Goal: Task Accomplishment & Management: Use online tool/utility

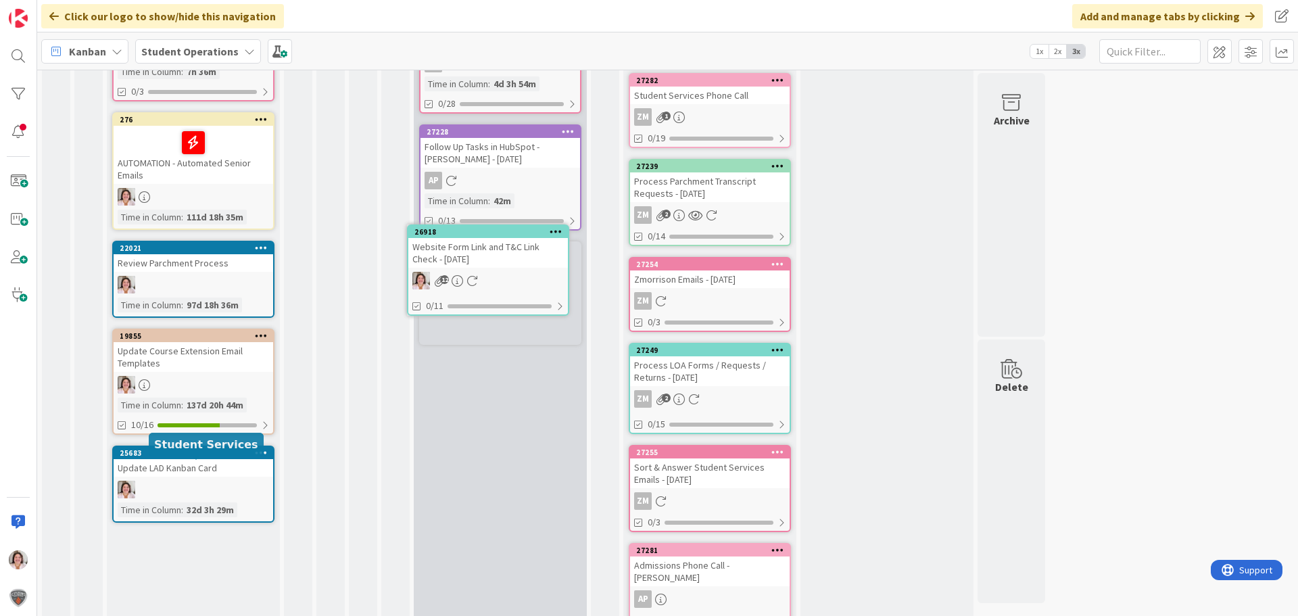
scroll to position [227, 0]
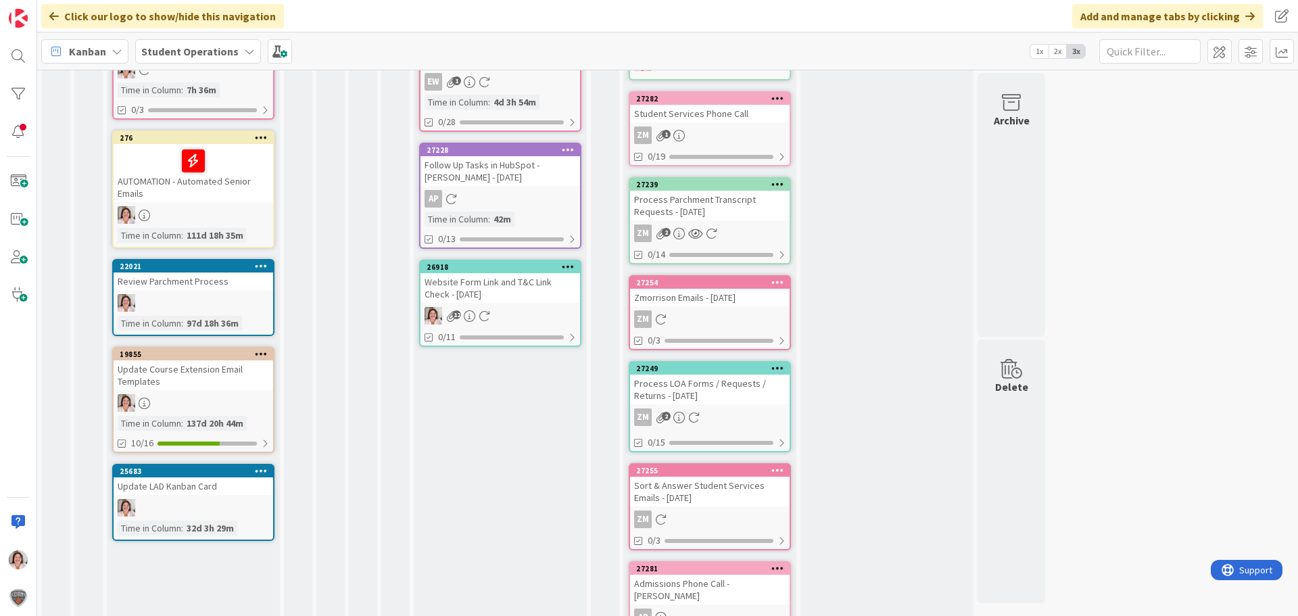
click at [508, 276] on div "Website Form Link and T&C Link Check - [DATE]" at bounding box center [501, 288] width 160 height 30
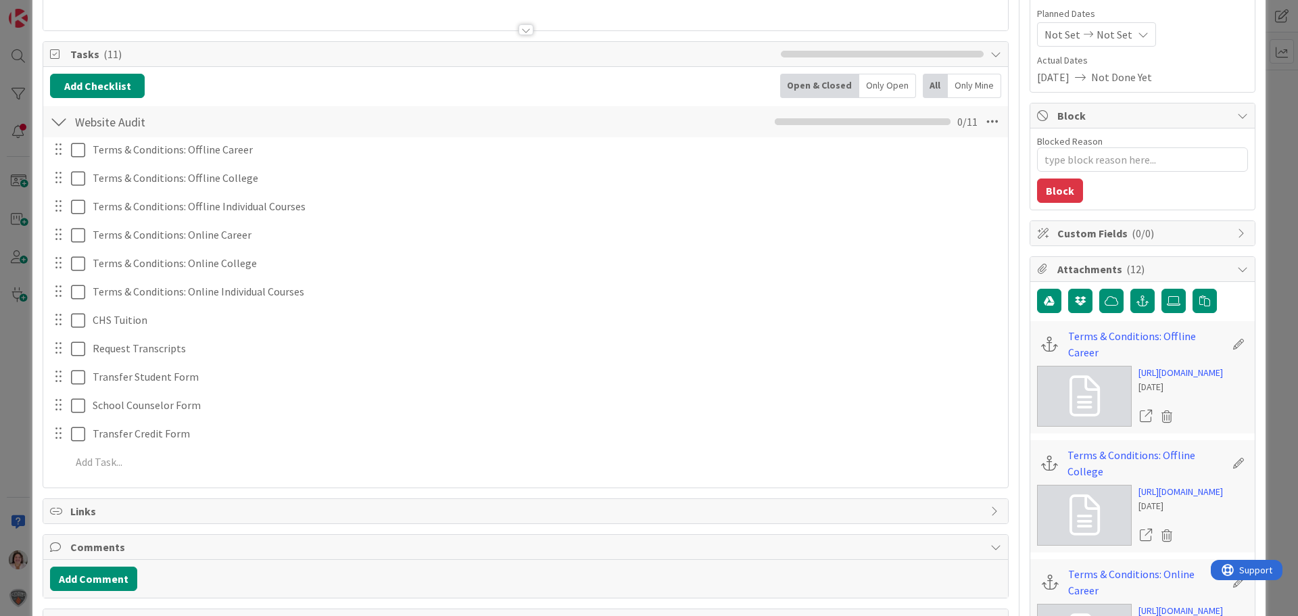
scroll to position [135, 0]
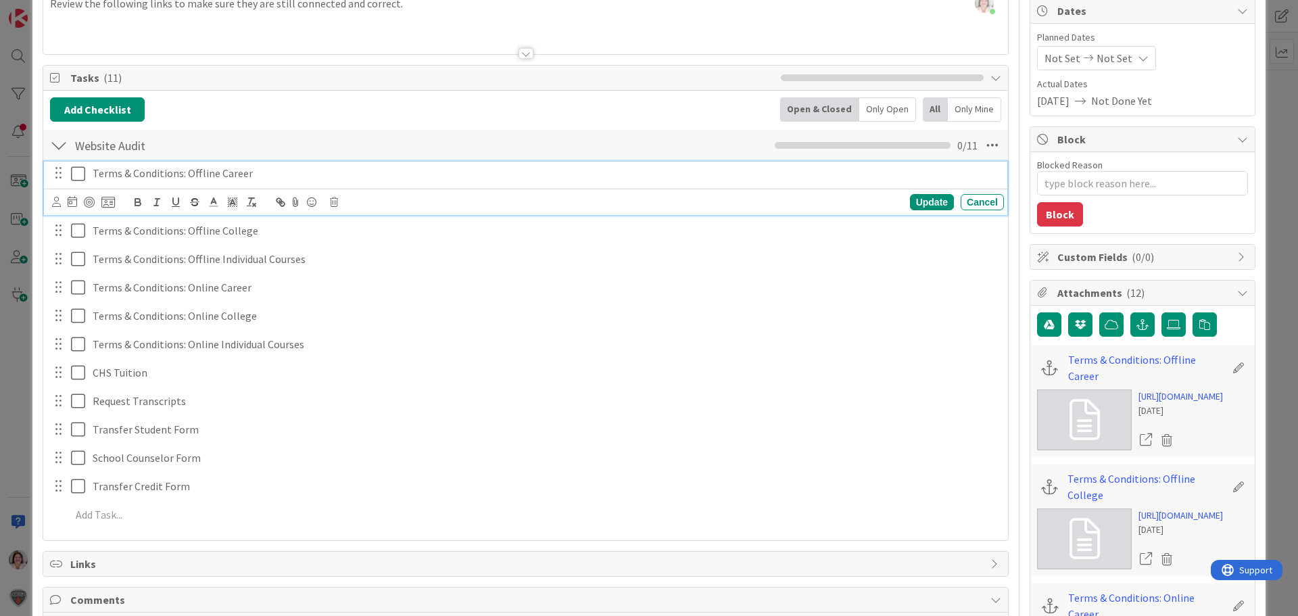
click at [77, 173] on icon at bounding box center [81, 174] width 20 height 16
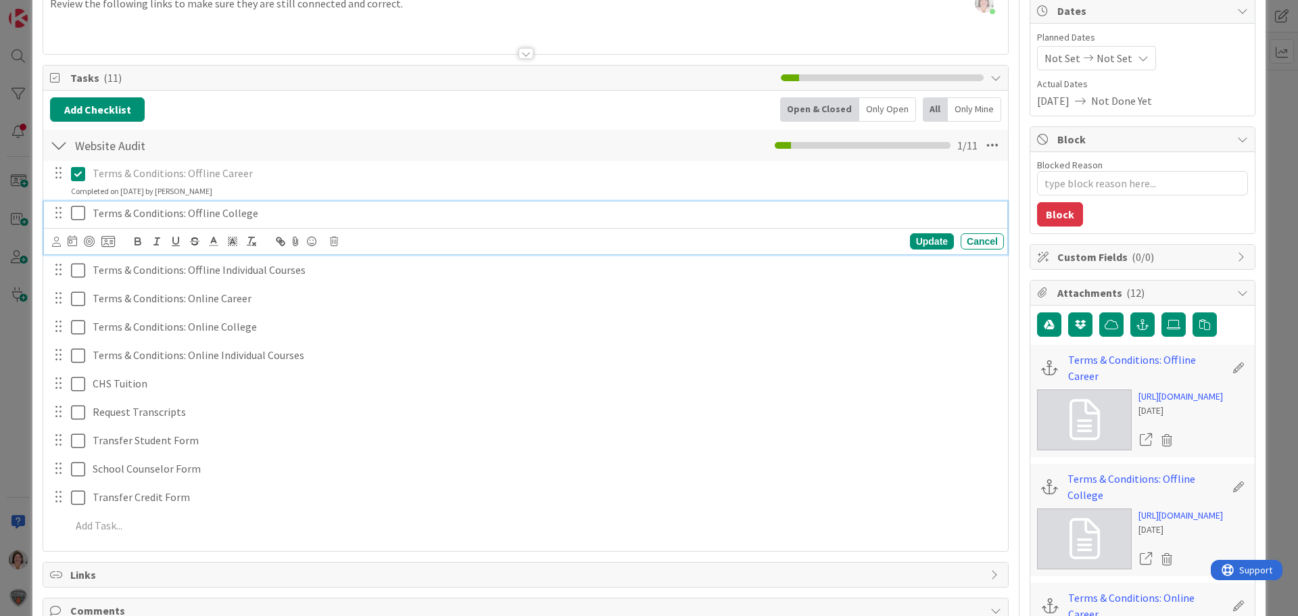
click at [81, 214] on icon at bounding box center [81, 213] width 20 height 16
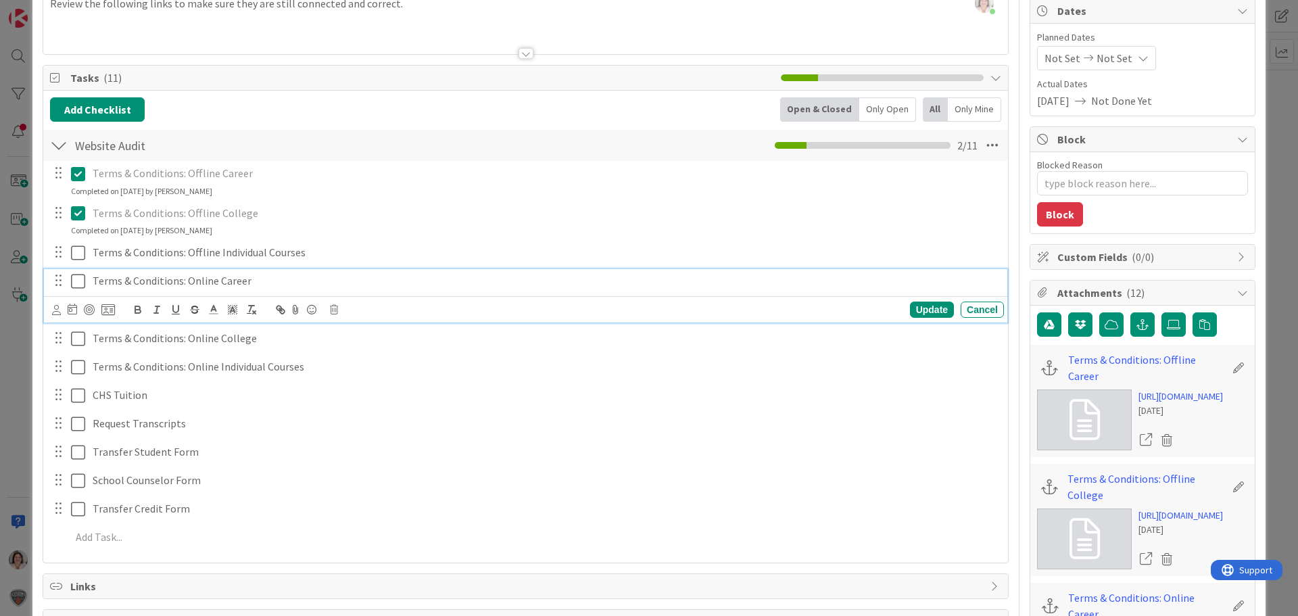
click at [72, 274] on icon at bounding box center [81, 281] width 20 height 16
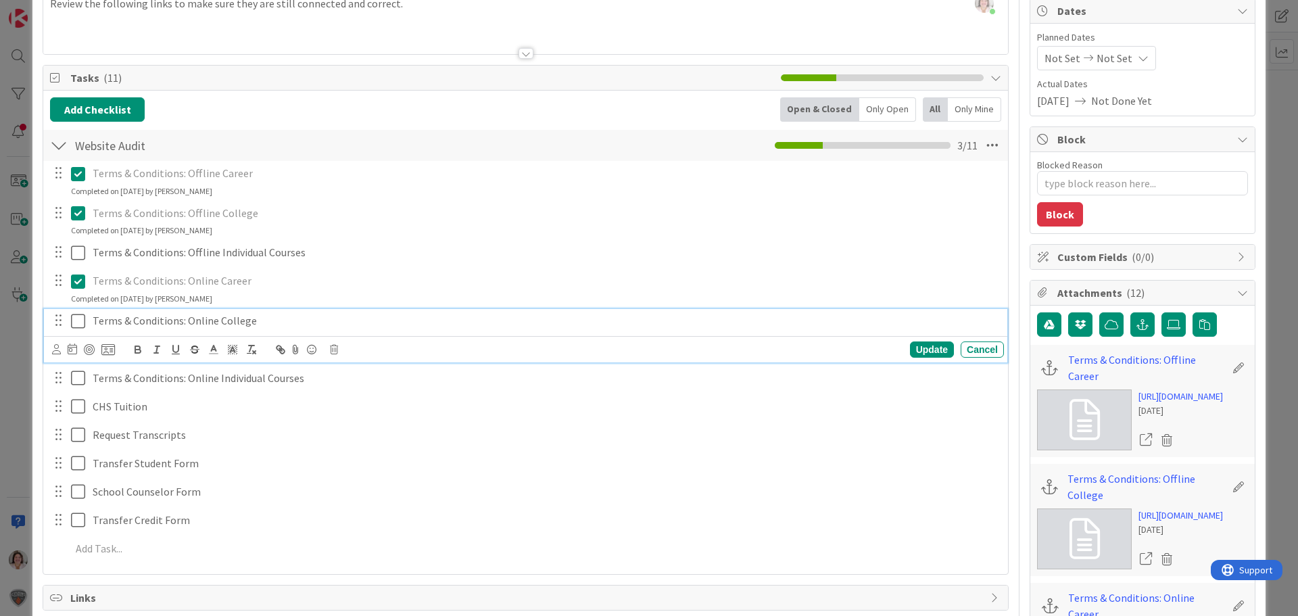
click at [74, 320] on icon at bounding box center [81, 321] width 20 height 16
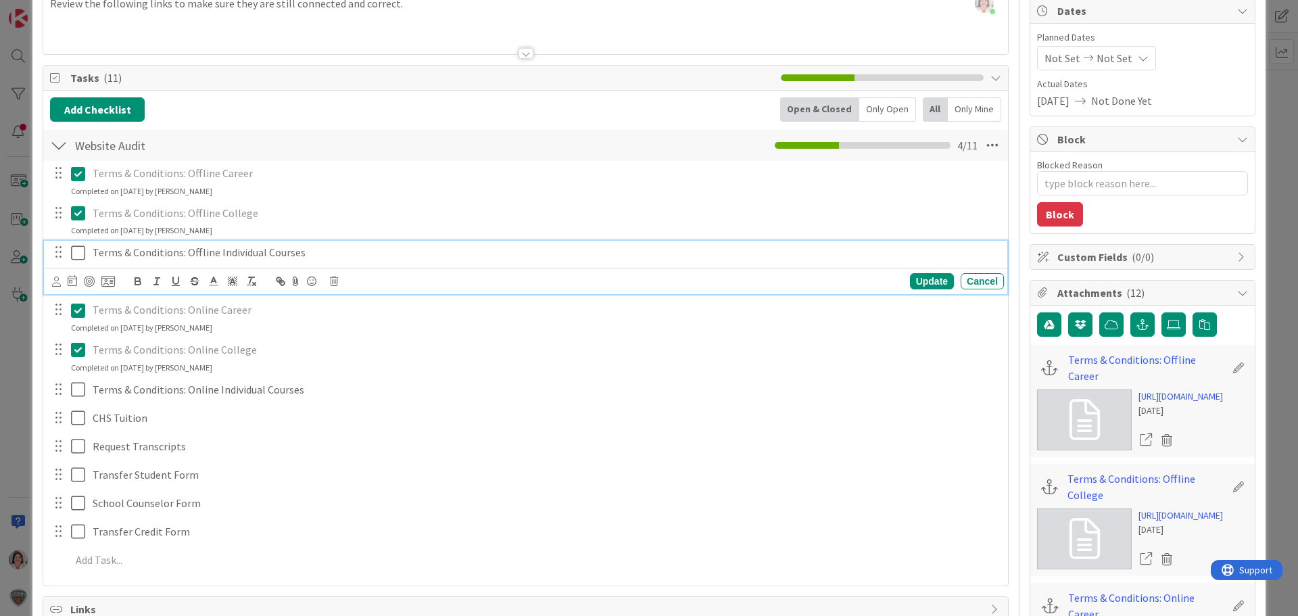
click at [81, 251] on icon at bounding box center [81, 253] width 20 height 16
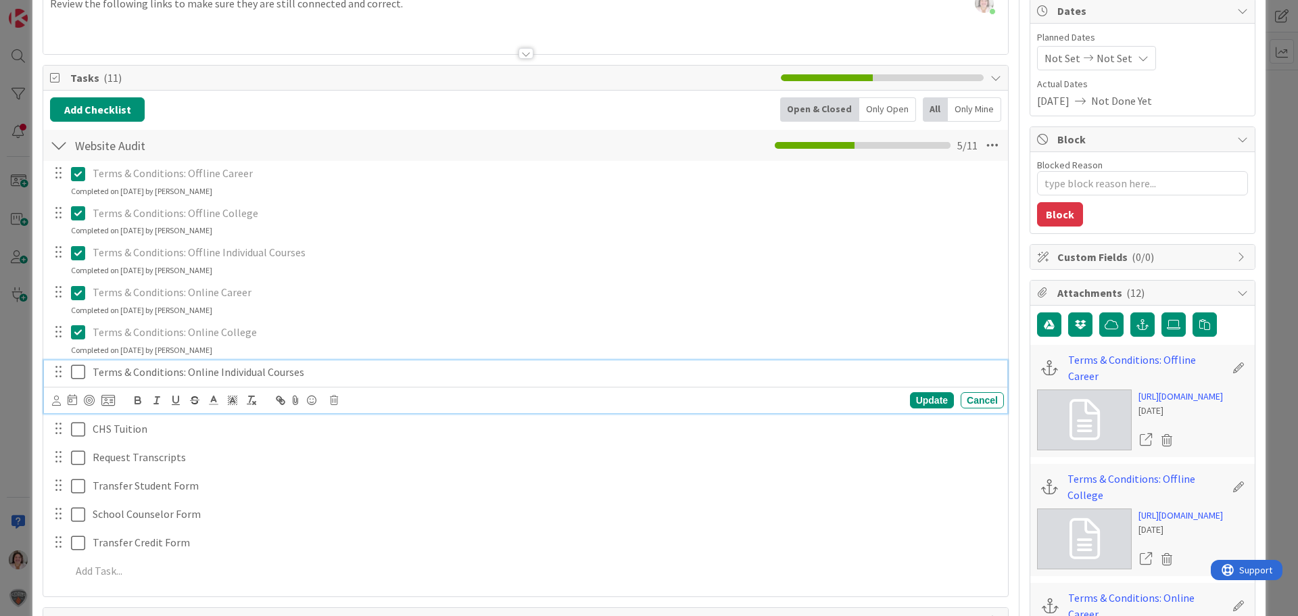
click at [74, 369] on icon at bounding box center [81, 372] width 20 height 16
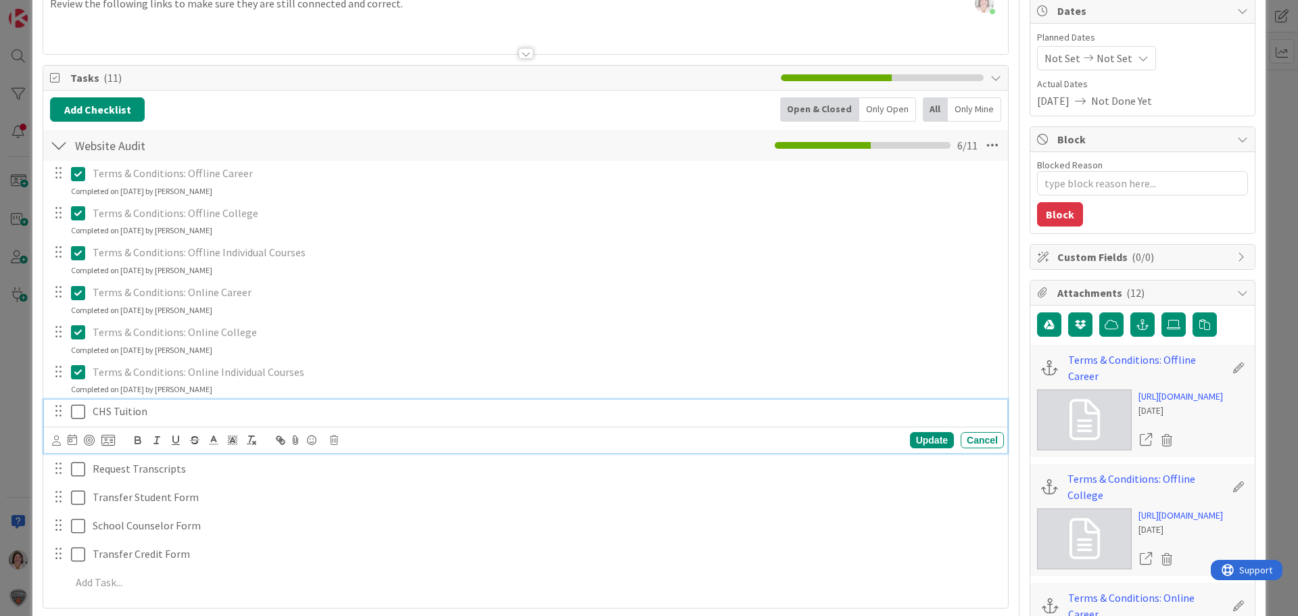
click at [82, 412] on icon at bounding box center [81, 412] width 20 height 16
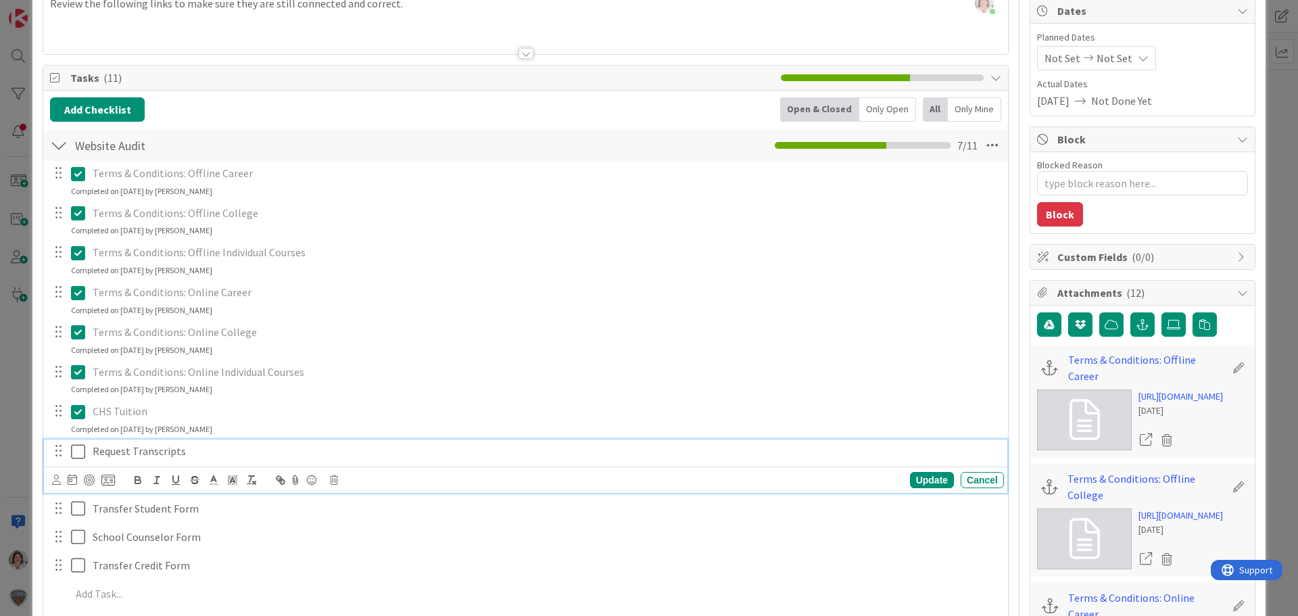
click at [74, 452] on icon at bounding box center [81, 452] width 20 height 16
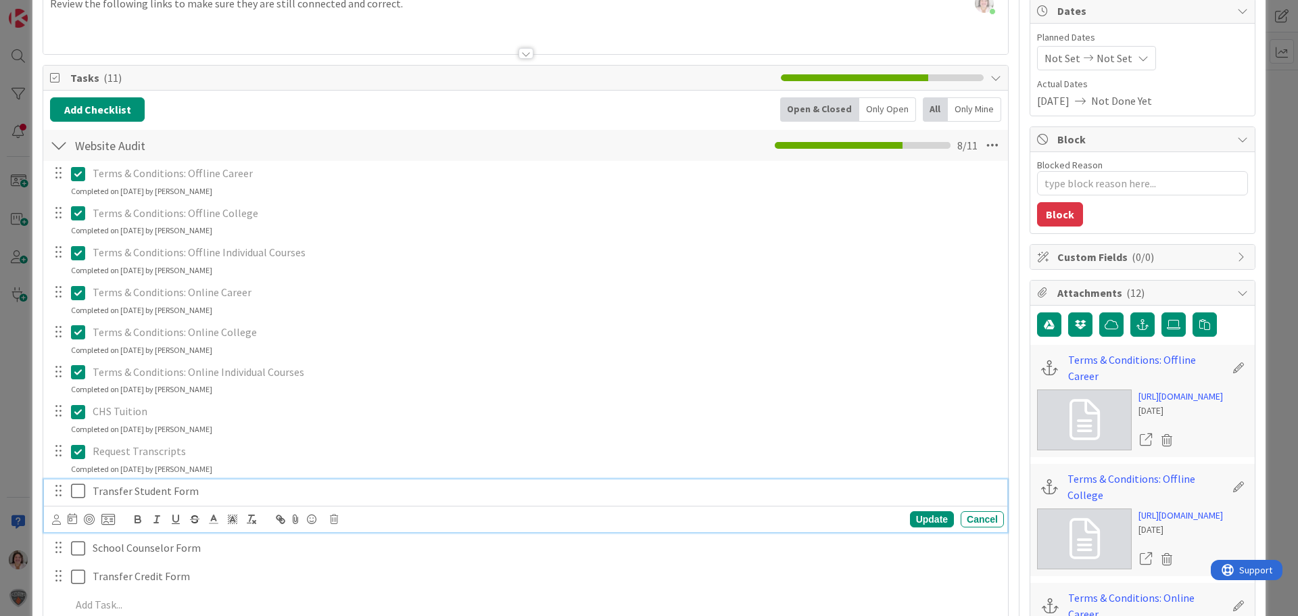
click at [80, 492] on icon at bounding box center [81, 491] width 20 height 16
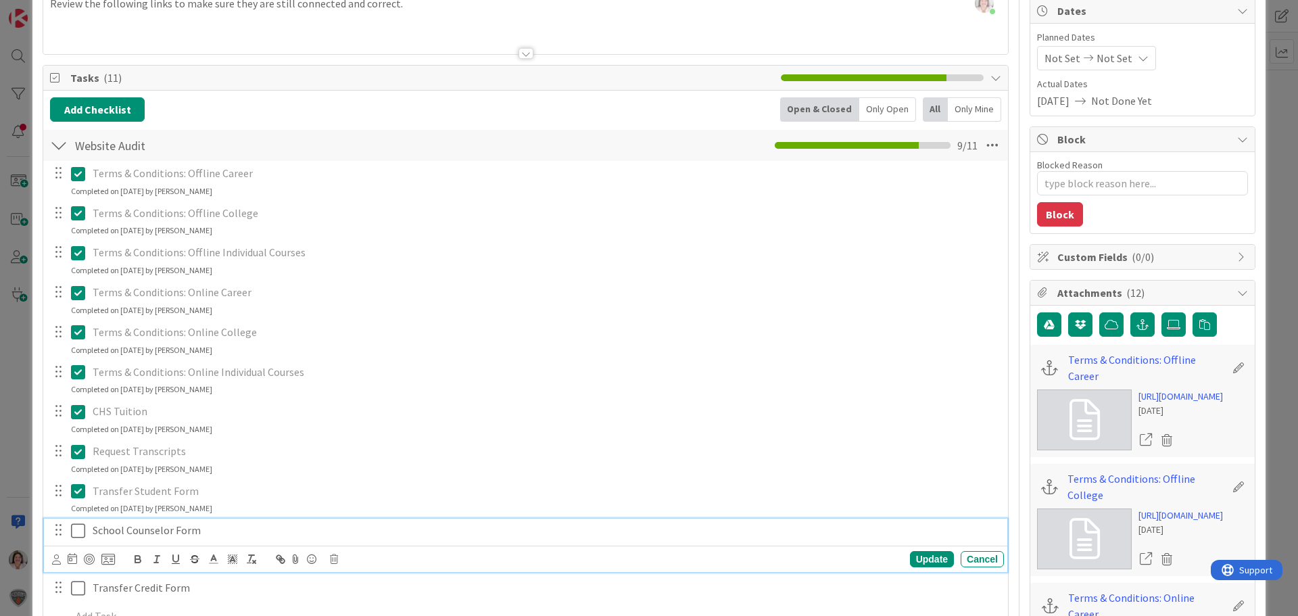
click at [78, 529] on icon at bounding box center [81, 531] width 20 height 16
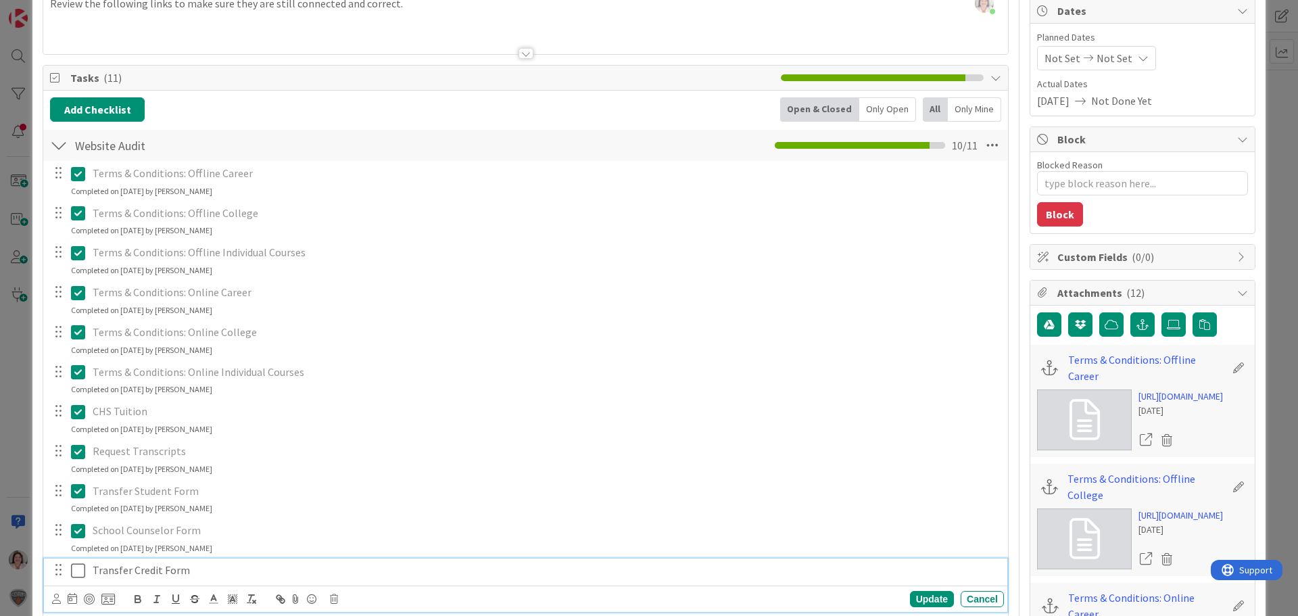
click at [79, 570] on icon at bounding box center [81, 571] width 20 height 16
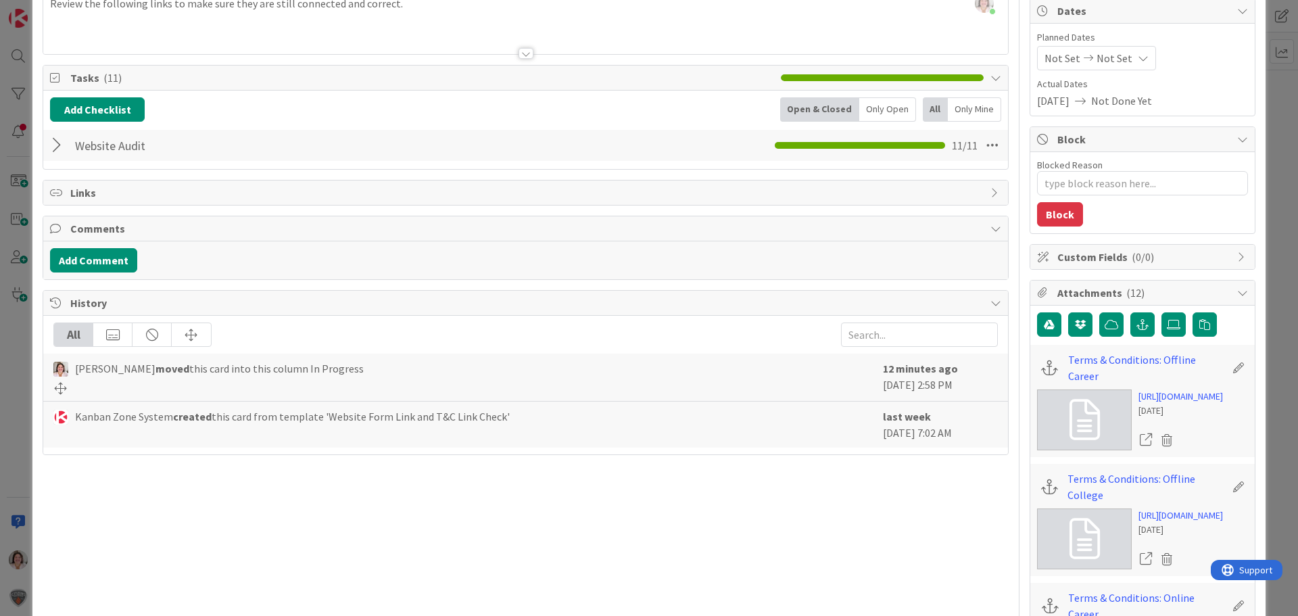
scroll to position [0, 0]
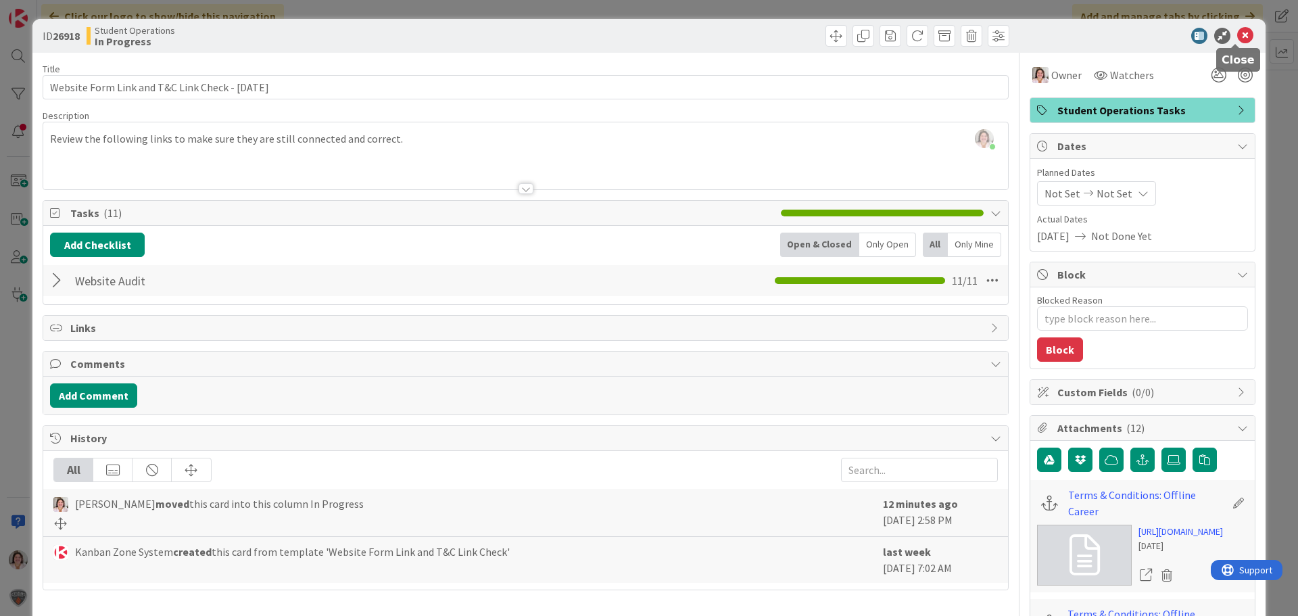
click at [1237, 32] on icon at bounding box center [1245, 36] width 16 height 16
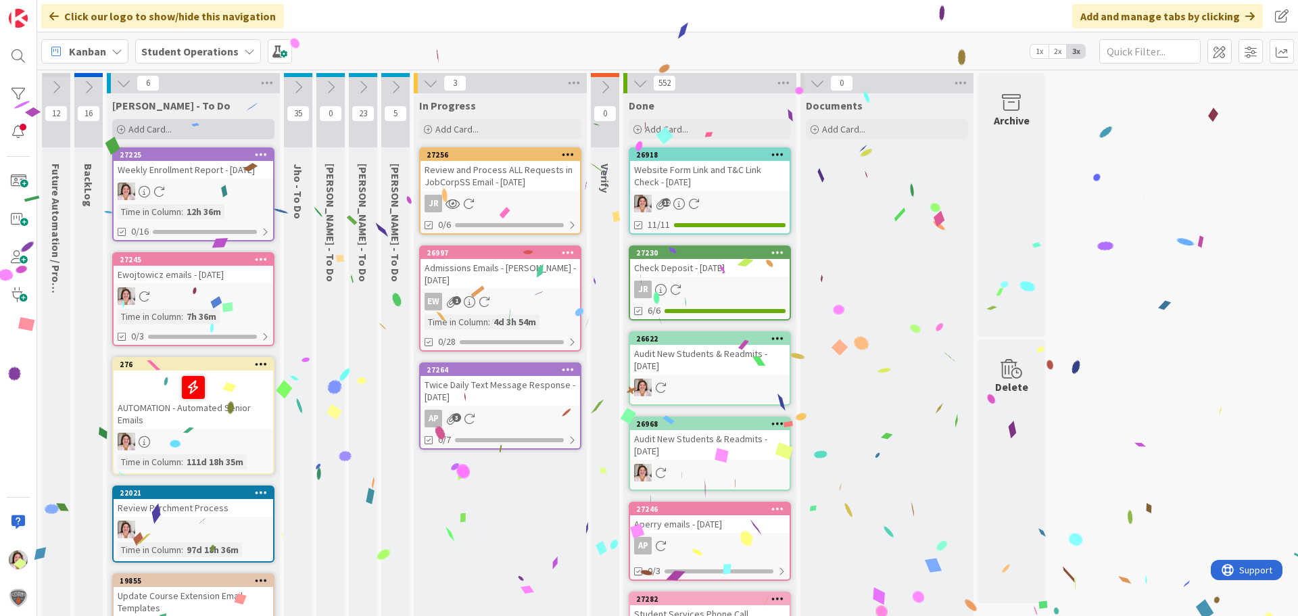
click at [174, 123] on div "Add Card..." at bounding box center [193, 129] width 162 height 20
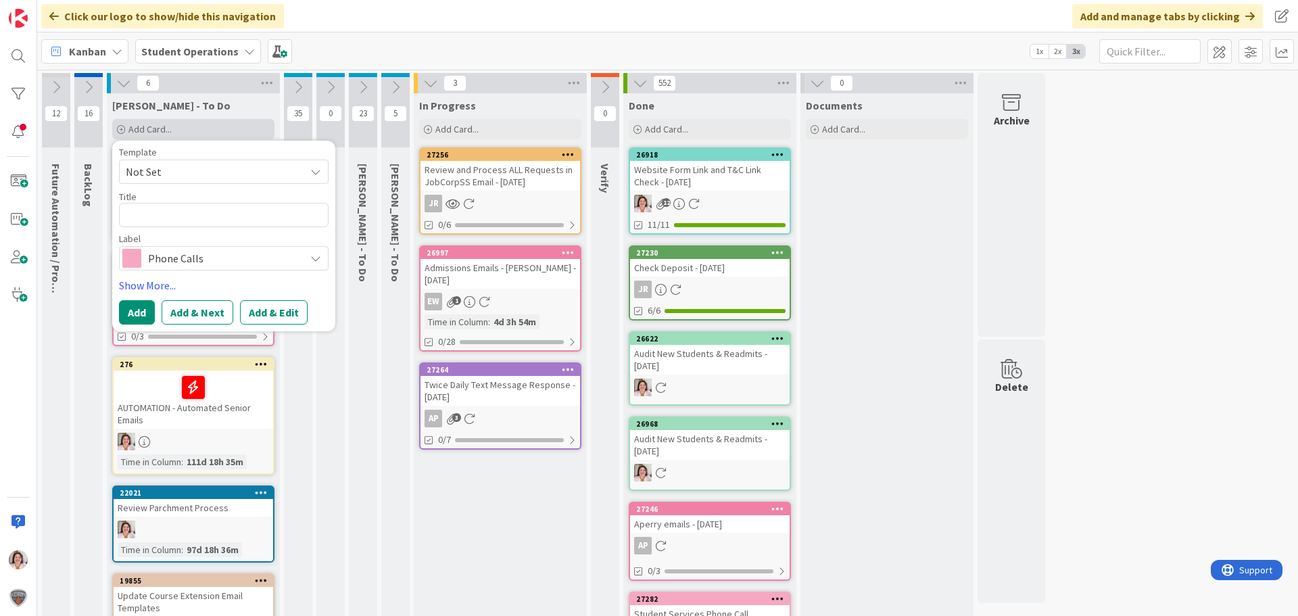
type textarea "x"
type textarea "C"
type textarea "x"
type textarea "Cr"
type textarea "x"
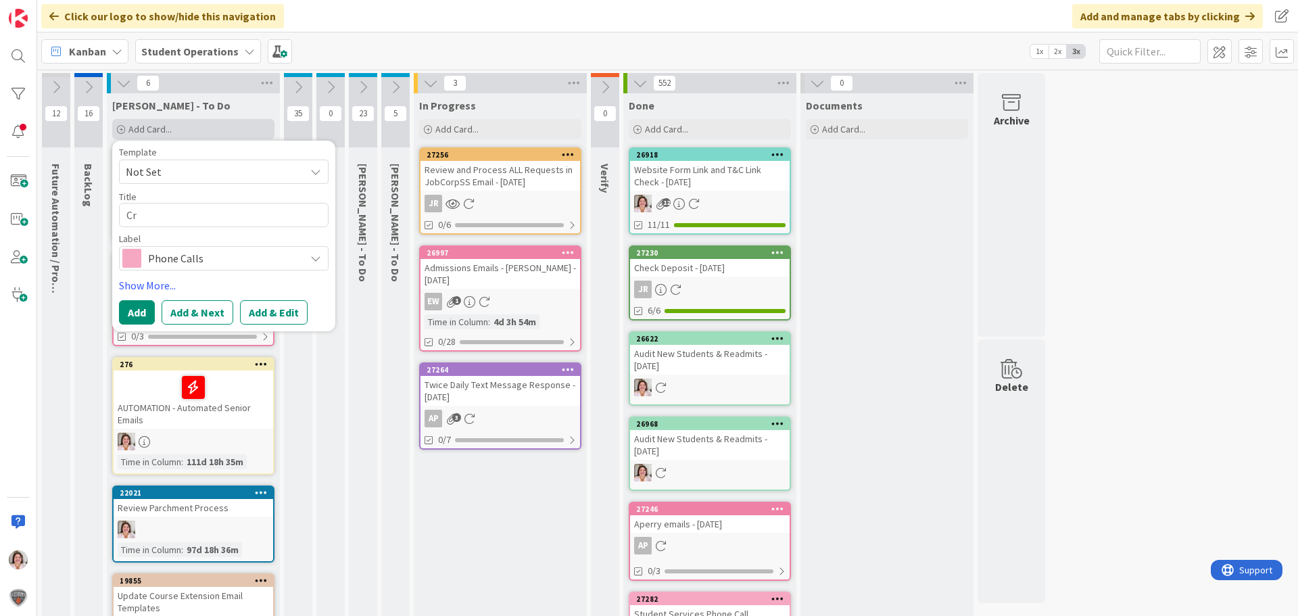
type textarea "Cre"
type textarea "x"
type textarea "Crea"
type textarea "x"
type textarea "Creat"
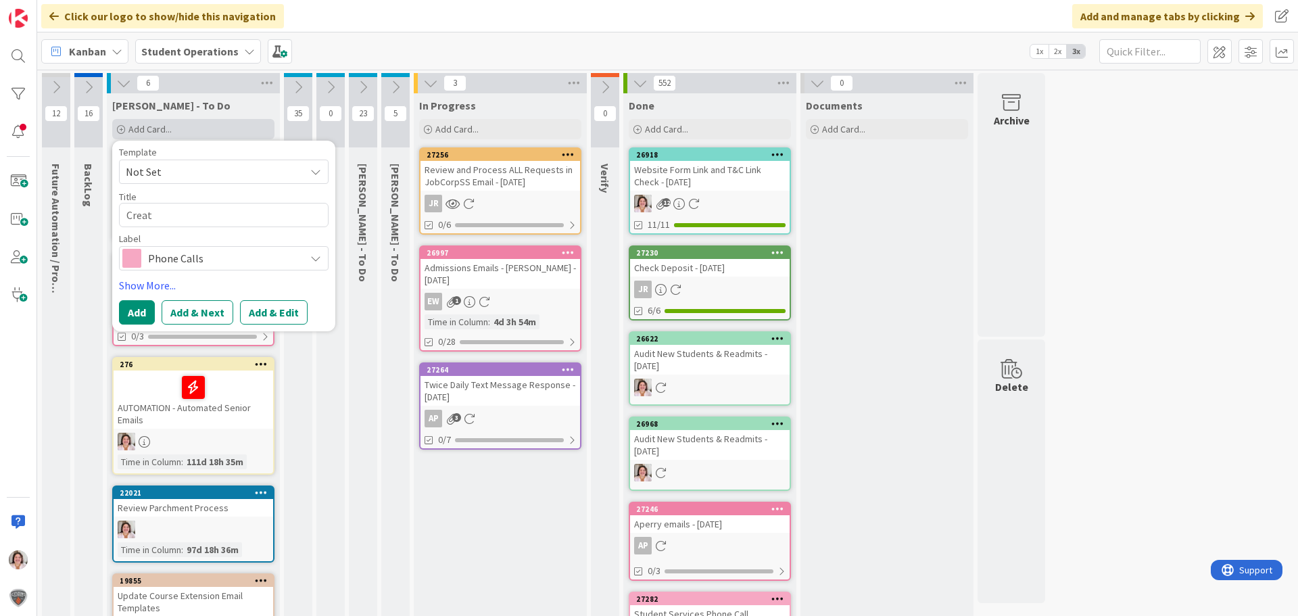
type textarea "x"
type textarea "Create"
type textarea "x"
type textarea "Create"
type textarea "x"
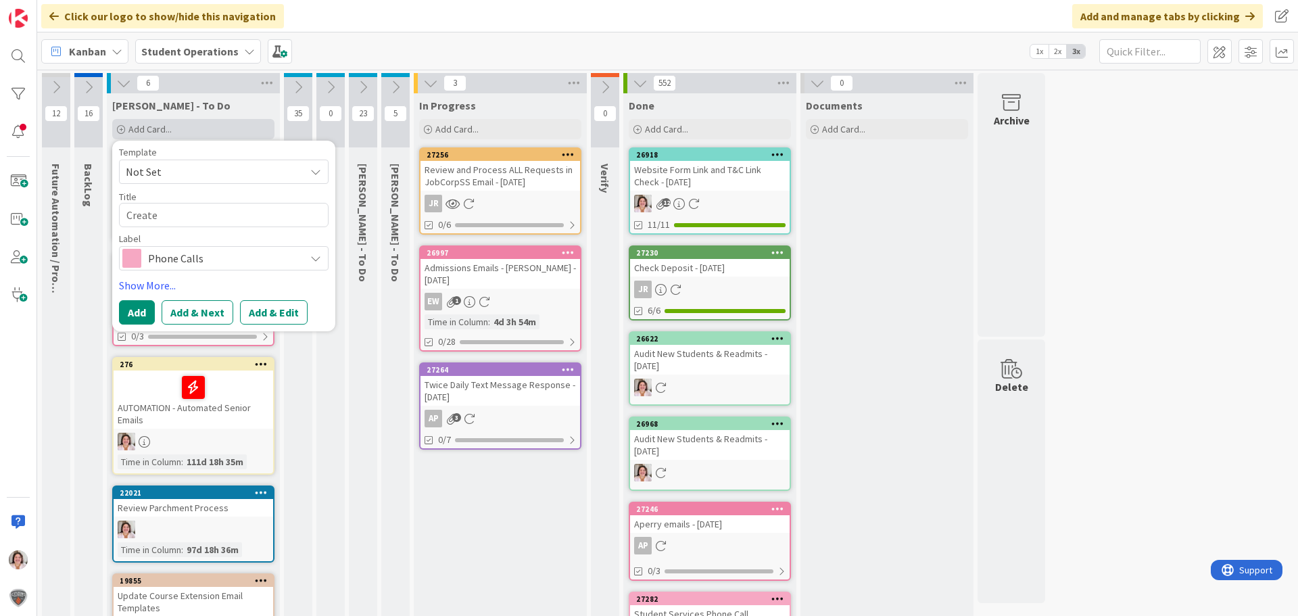
type textarea "Create G"
type textarea "x"
type textarea "Create GP"
type textarea "x"
type textarea "Create GPA"
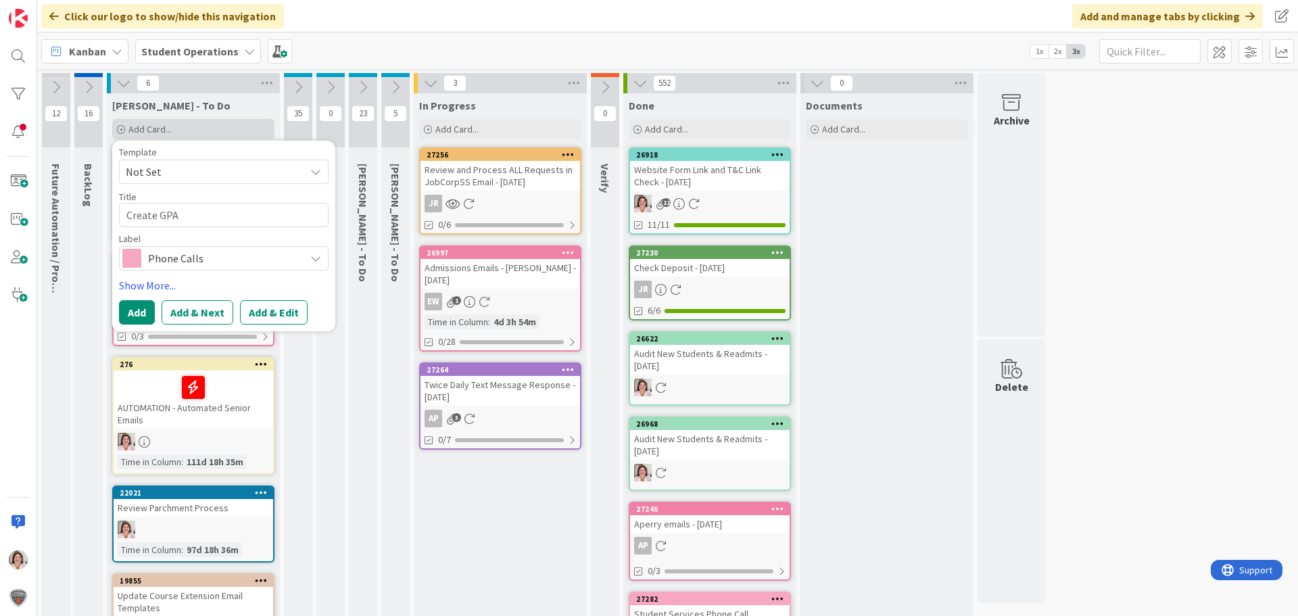
type textarea "x"
type textarea "Create GPA"
type textarea "x"
type textarea "Create GPA c"
type textarea "x"
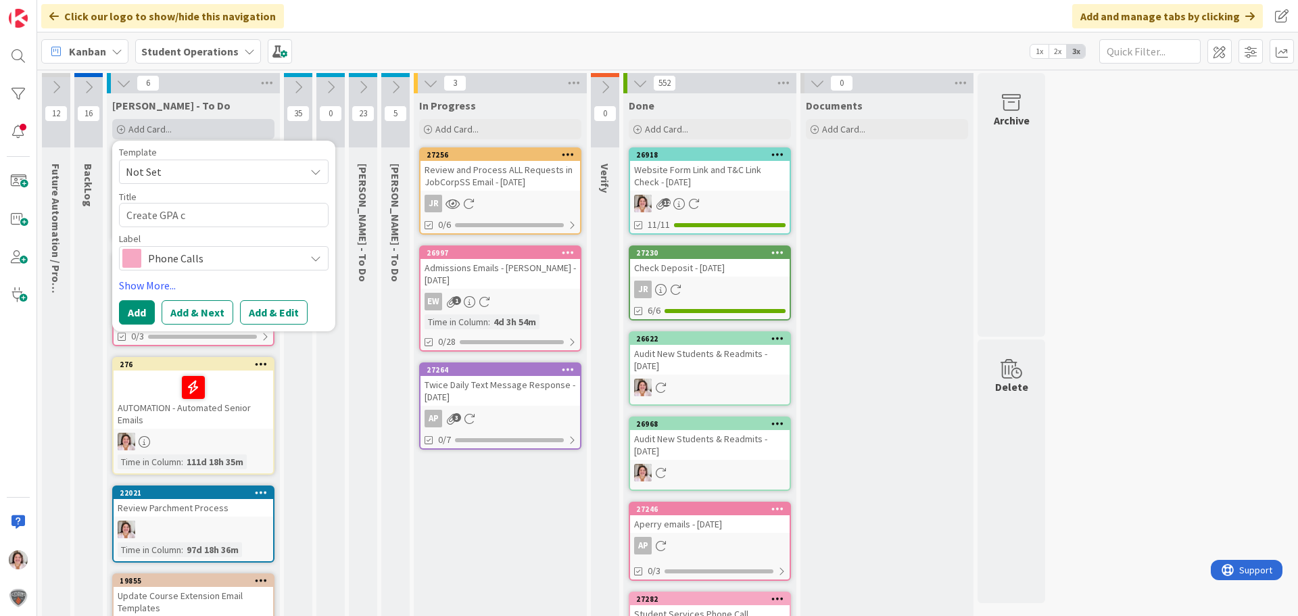
type textarea "Create GPA ch"
type textarea "x"
type textarea "Create GPA che"
type textarea "x"
type textarea "Create GPA chec"
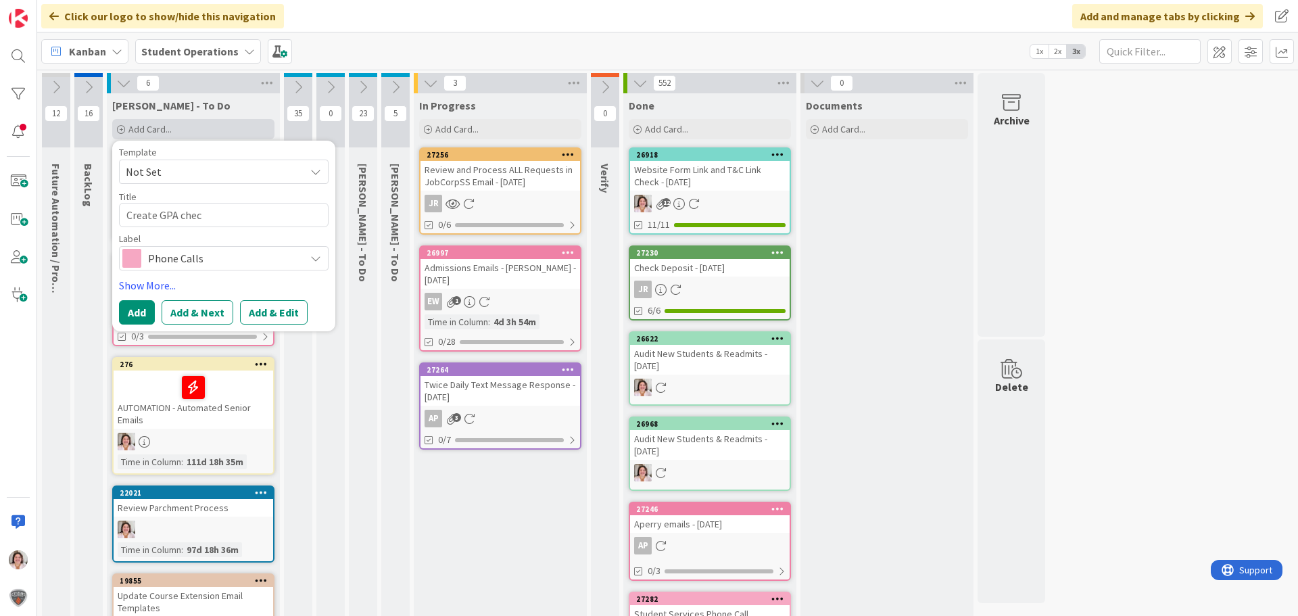
type textarea "x"
type textarea "Create GPA check"
type textarea "x"
type textarea "Create GPA chec"
type textarea "x"
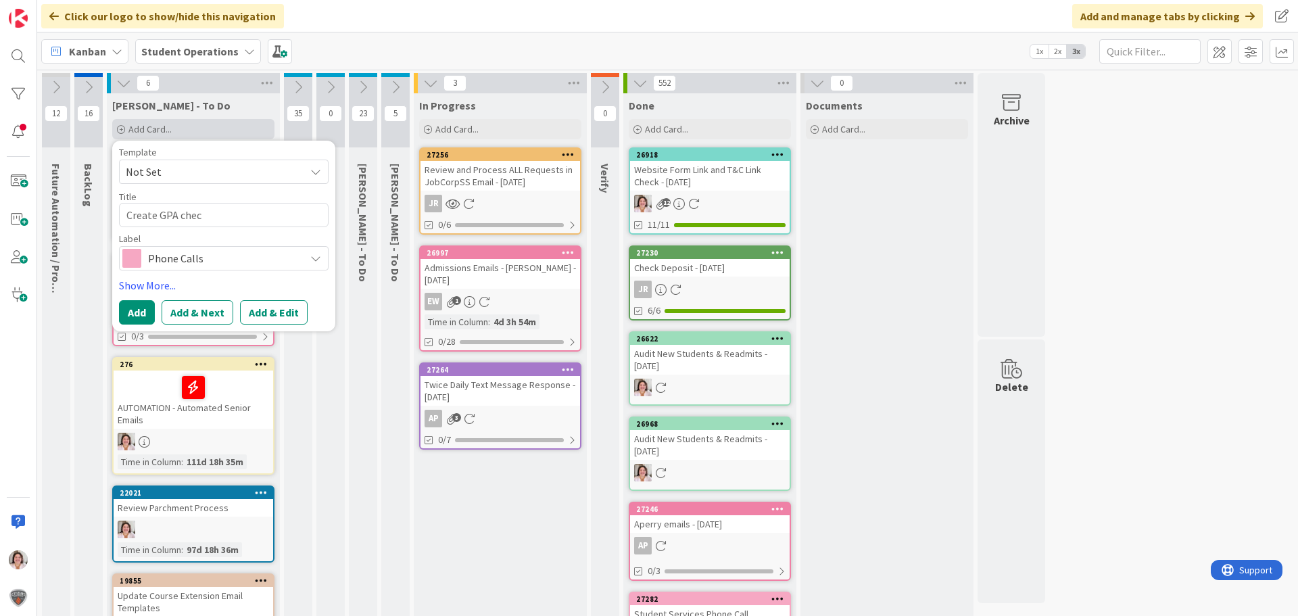
type textarea "Create GPA che"
type textarea "x"
type textarea "Create GPA ch"
type textarea "x"
type textarea "Create GPA c"
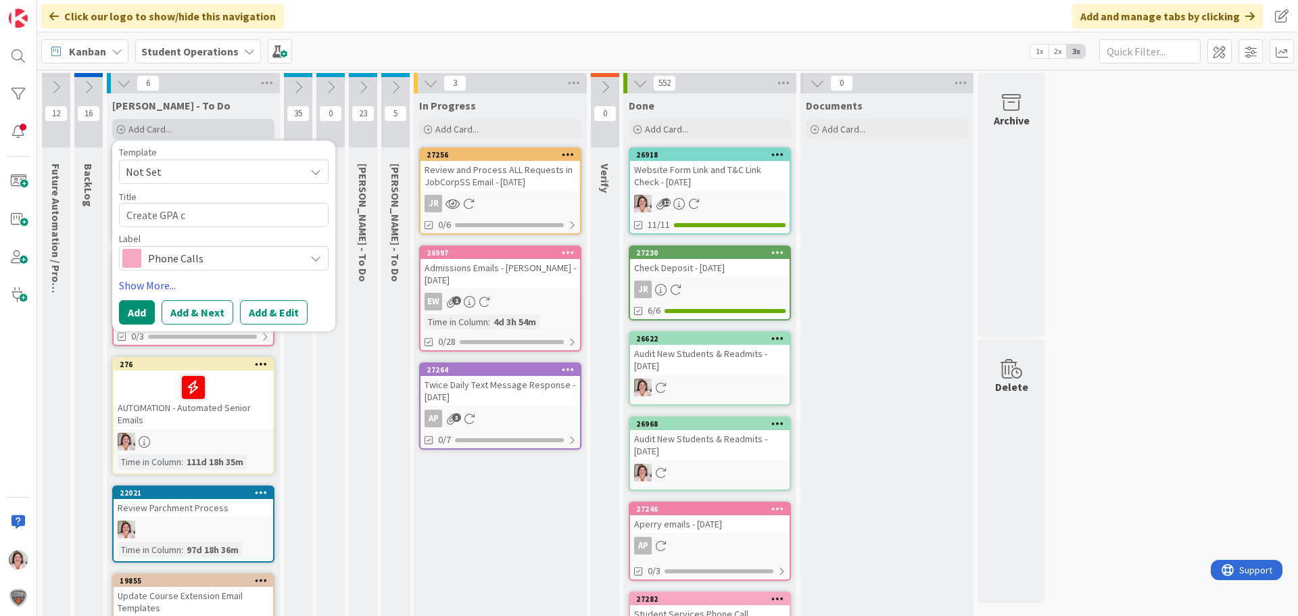
type textarea "x"
type textarea "Create GPA"
type textarea "x"
type textarea "Create GPA C"
type textarea "x"
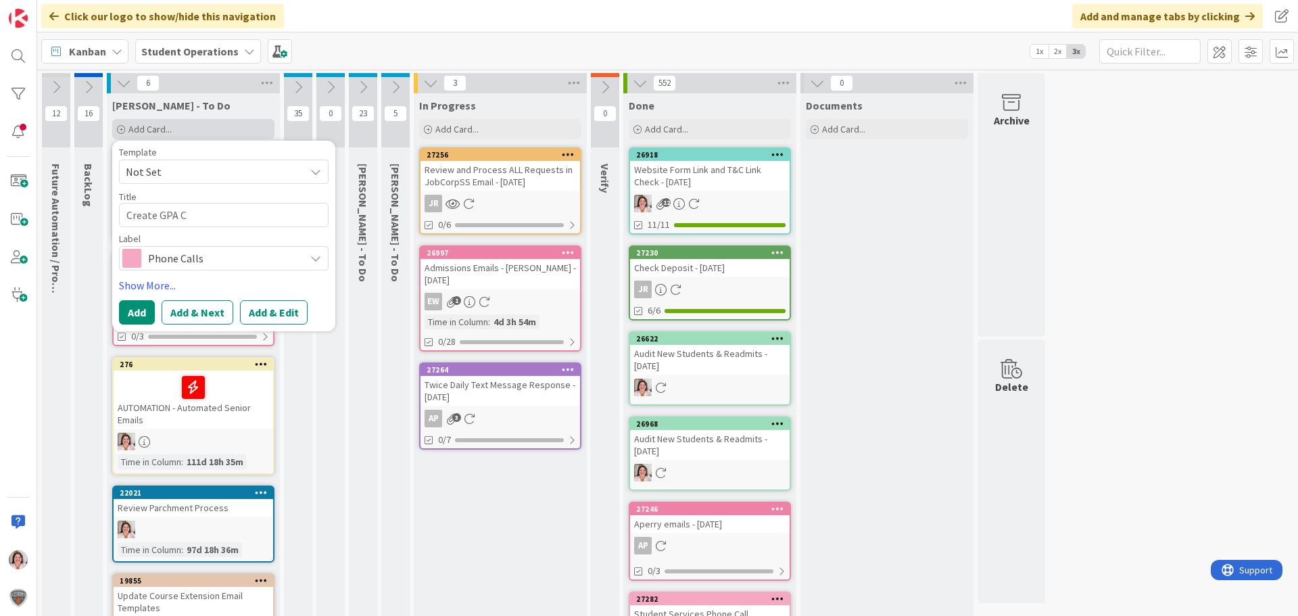
type textarea "Create GPA Ch"
type textarea "x"
type textarea "Create GPA Che"
type textarea "x"
type textarea "Create GPA Chec"
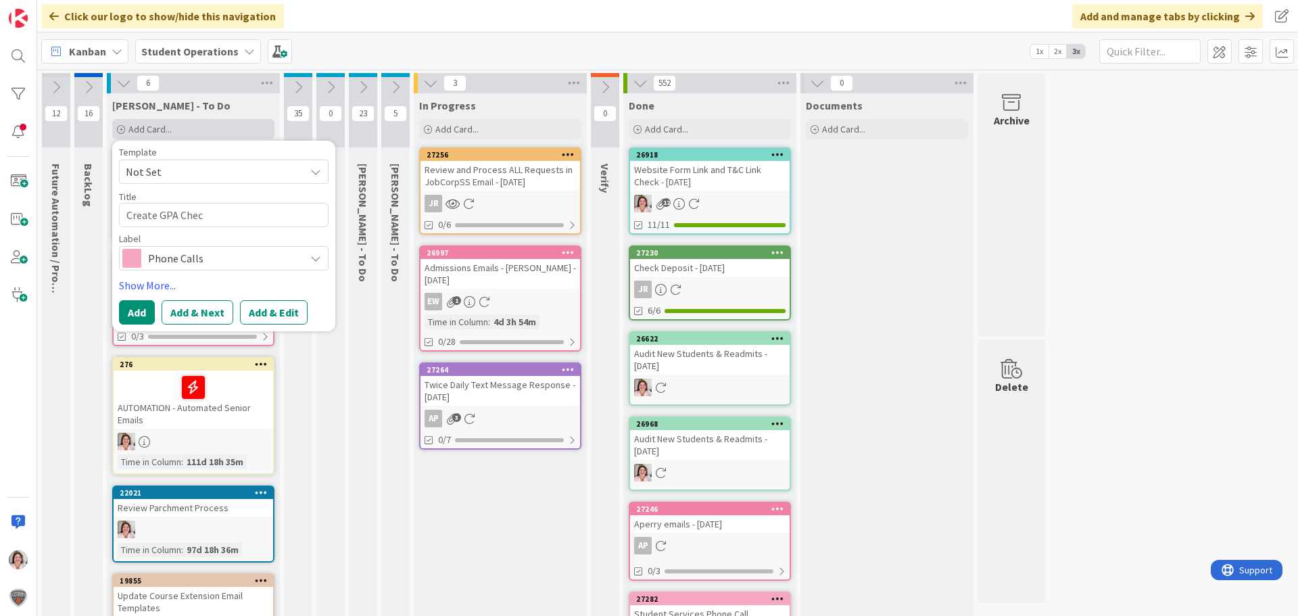
type textarea "x"
type textarea "Create GPA Check"
type textarea "x"
type textarea "Create GPA Check"
type textarea "x"
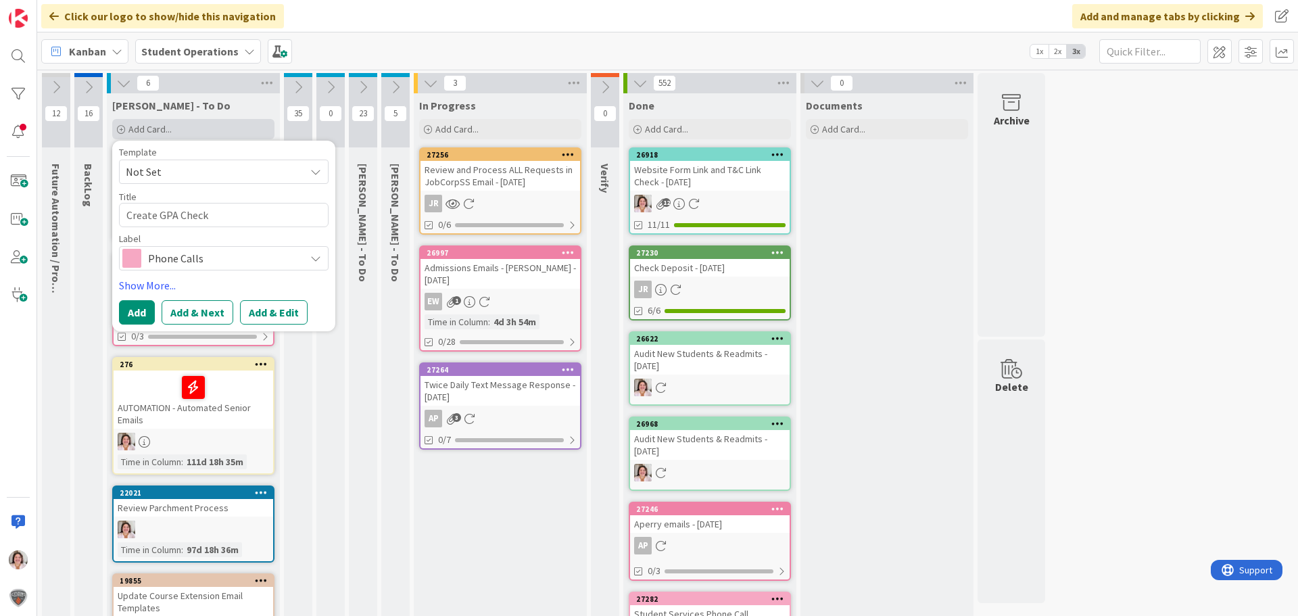
type textarea "Create GPA Check f"
type textarea "x"
type textarea "Create GPA Check fo"
type textarea "x"
type textarea "Create GPA Check for"
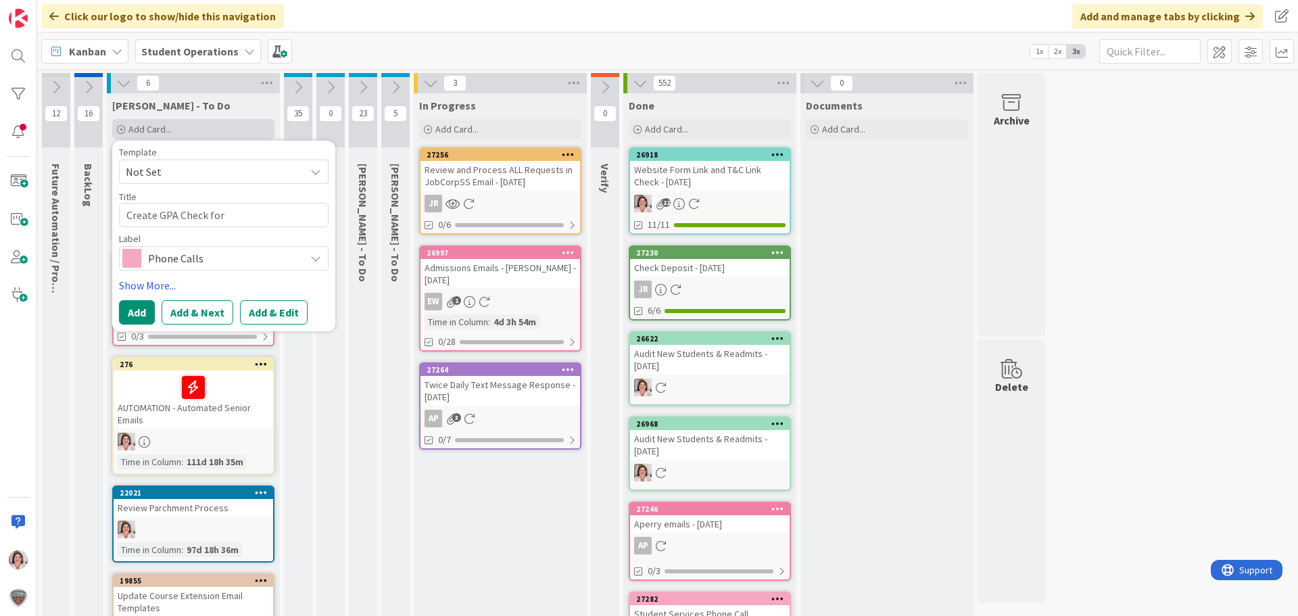
type textarea "x"
type textarea "Create GPA Check for"
type textarea "x"
type textarea "Create GPA Check for D"
type textarea "x"
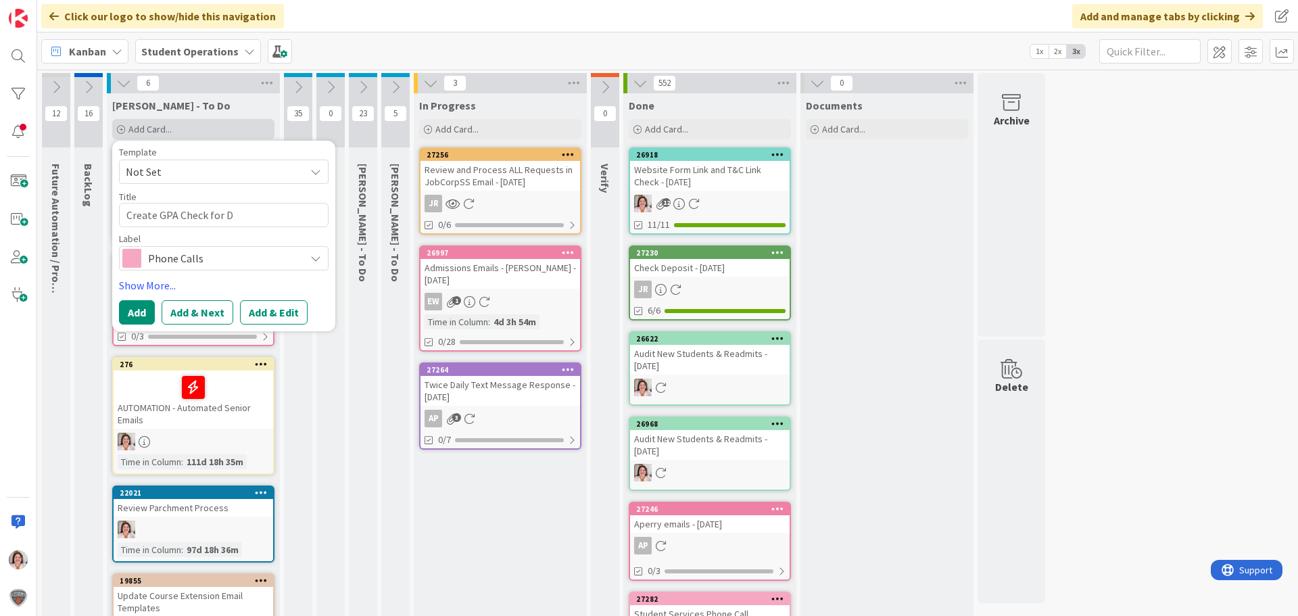
type textarea "Create GPA Check for"
type textarea "x"
type textarea "Create GPA Check for D"
type textarea "x"
type textarea "Create GPA Check for Do"
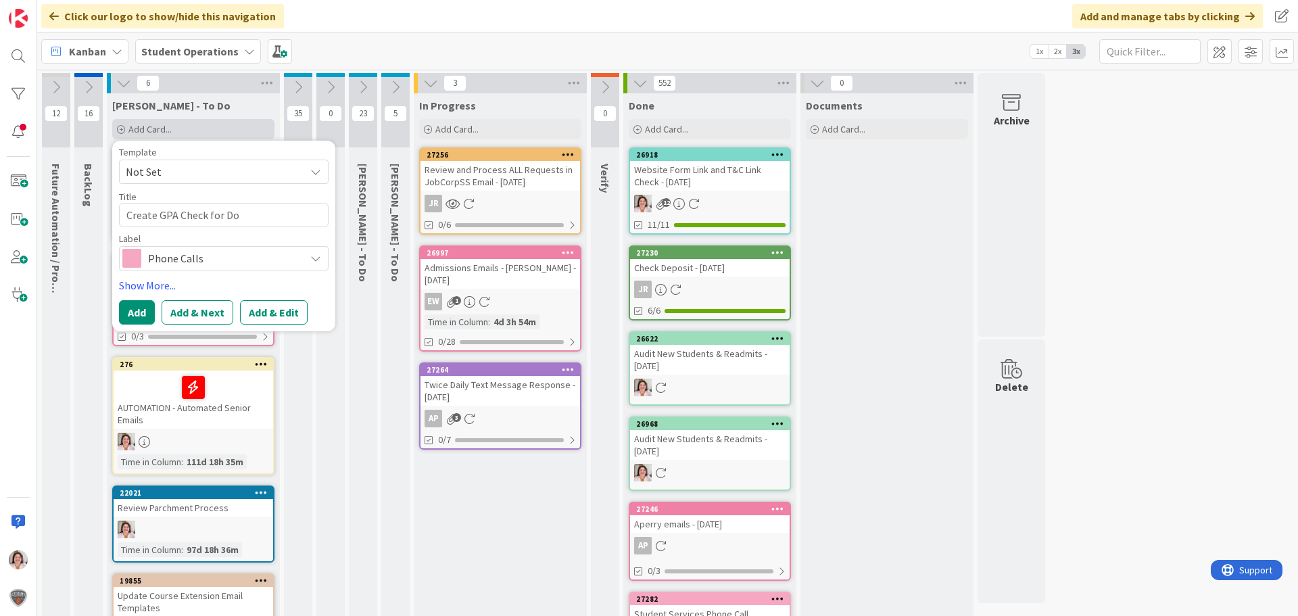
type textarea "x"
type textarea "Create GPA Check for Dom"
type textarea "x"
type textarea "Create GPA Check for Dome"
type textarea "x"
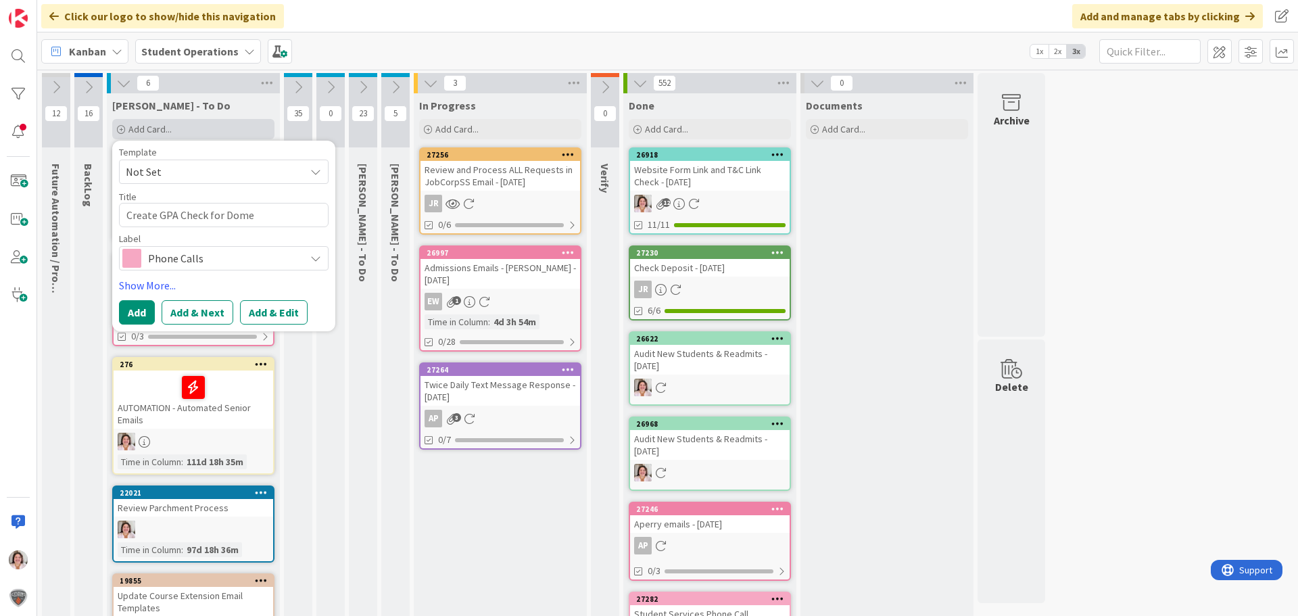
type textarea "Create GPA Check for Domes"
type textarea "x"
type textarea "Create GPA Check for Domest"
type textarea "x"
type textarea "Create GPA Check for Domesti"
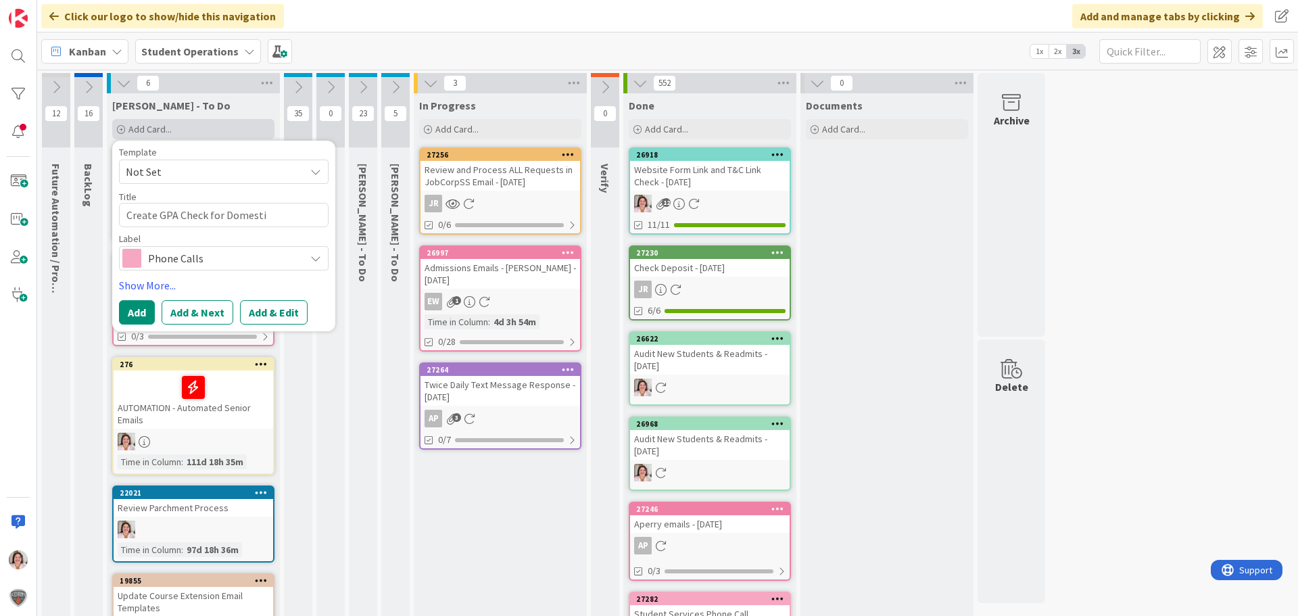
type textarea "x"
type textarea "Create GPA Check for Domestic"
type textarea "x"
type textarea "Create GPA Check for Domestic"
type textarea "x"
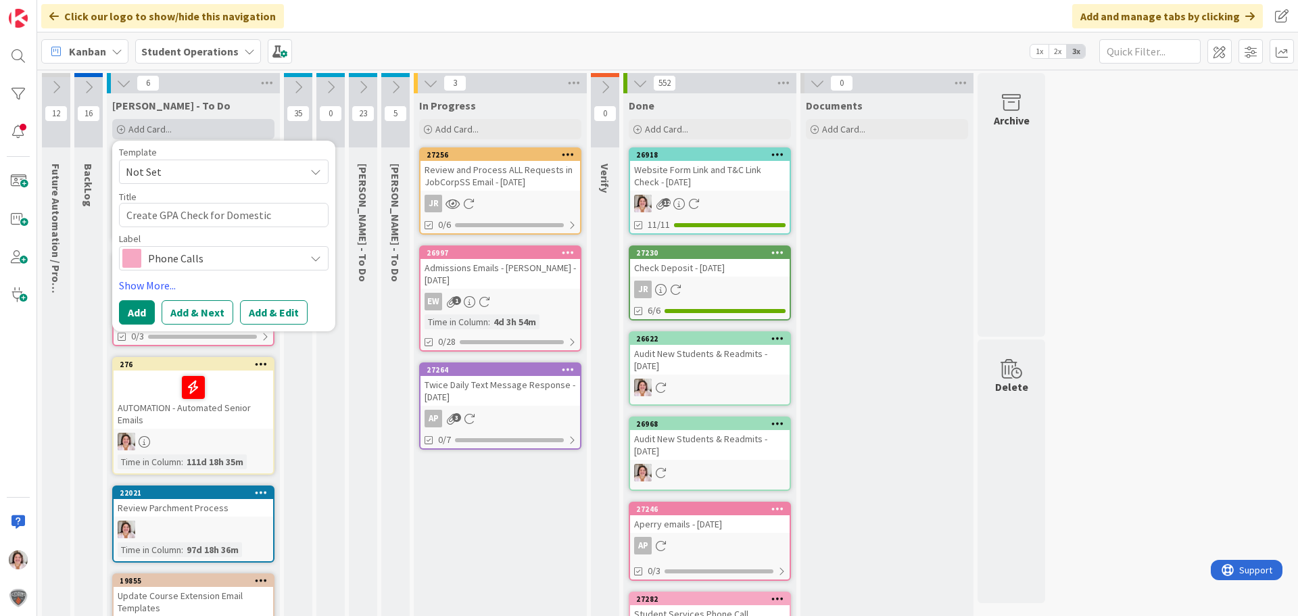
type textarea "Create GPA Check for Domestic S"
type textarea "x"
type textarea "Create GPA Check for Domestic Sc"
type textarea "x"
type textarea "Create GPA Check for Domestic Sch"
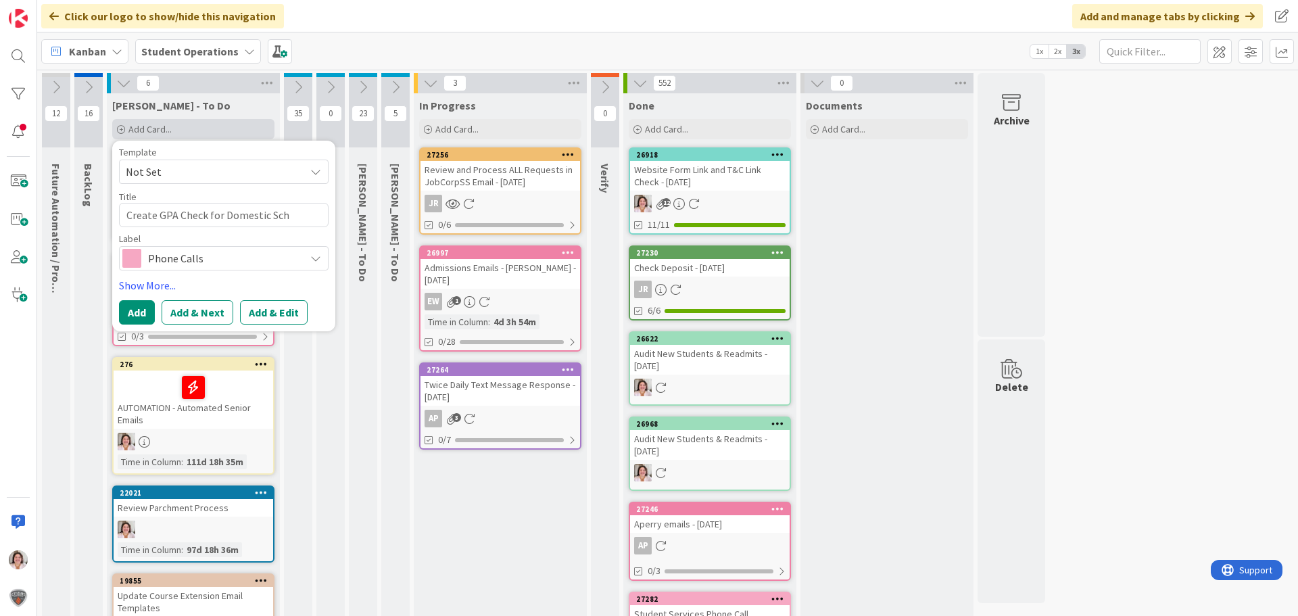
type textarea "x"
type textarea "Create GPA Check for Domestic Scho"
type textarea "x"
type textarea "Create GPA Check for Domestic Schol"
type textarea "x"
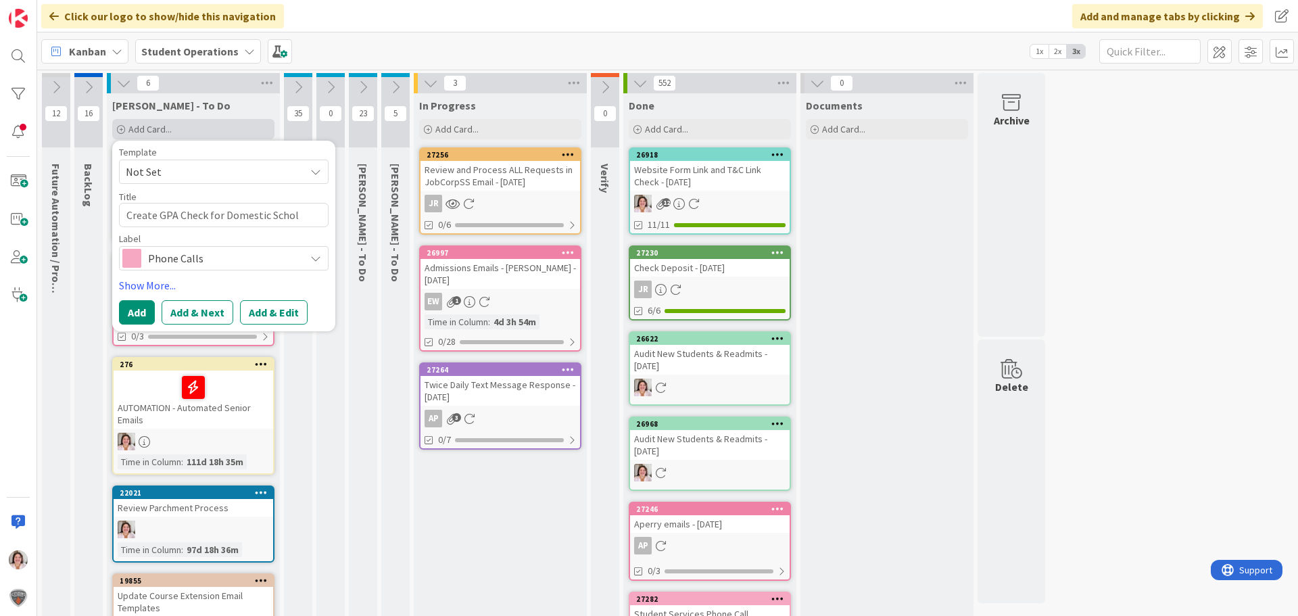
type textarea "Create GPA Check for Domestic Schola"
type textarea "x"
type textarea "Create GPA Check for Domestic Scholar"
type textarea "x"
type textarea "Create GPA Check for Domestic Scholars"
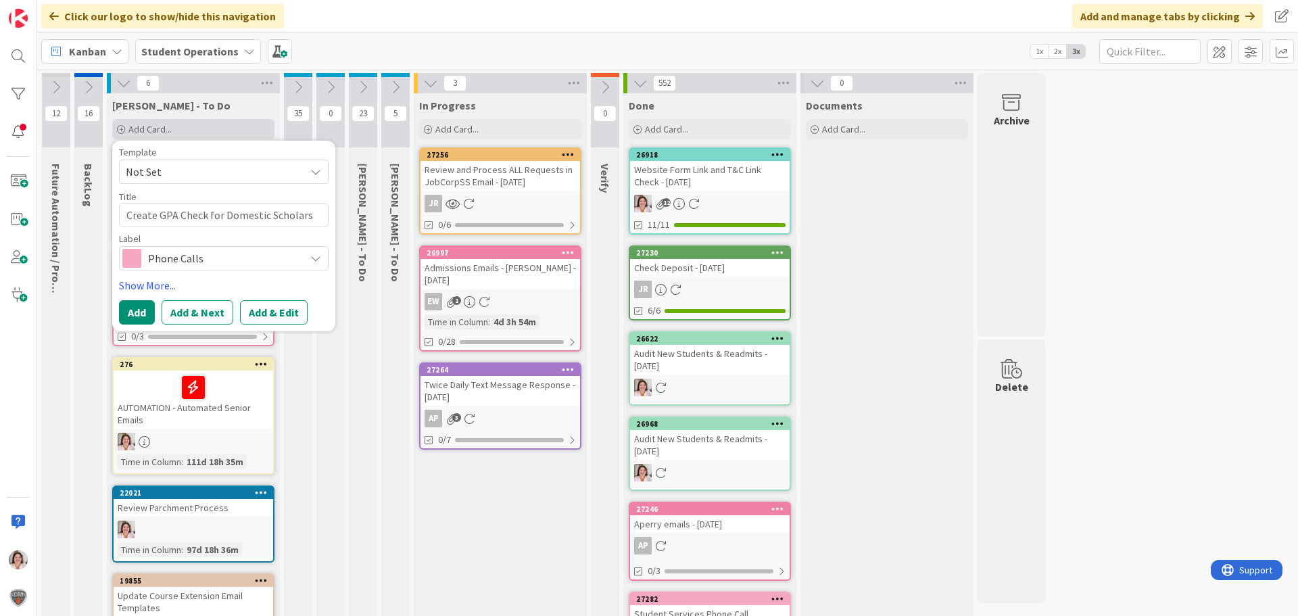
type textarea "x"
type textarea "Create GPA Check for Domestic Scholarsh"
type textarea "x"
type textarea "Create GPA Check for Domestic Scholarshi"
type textarea "x"
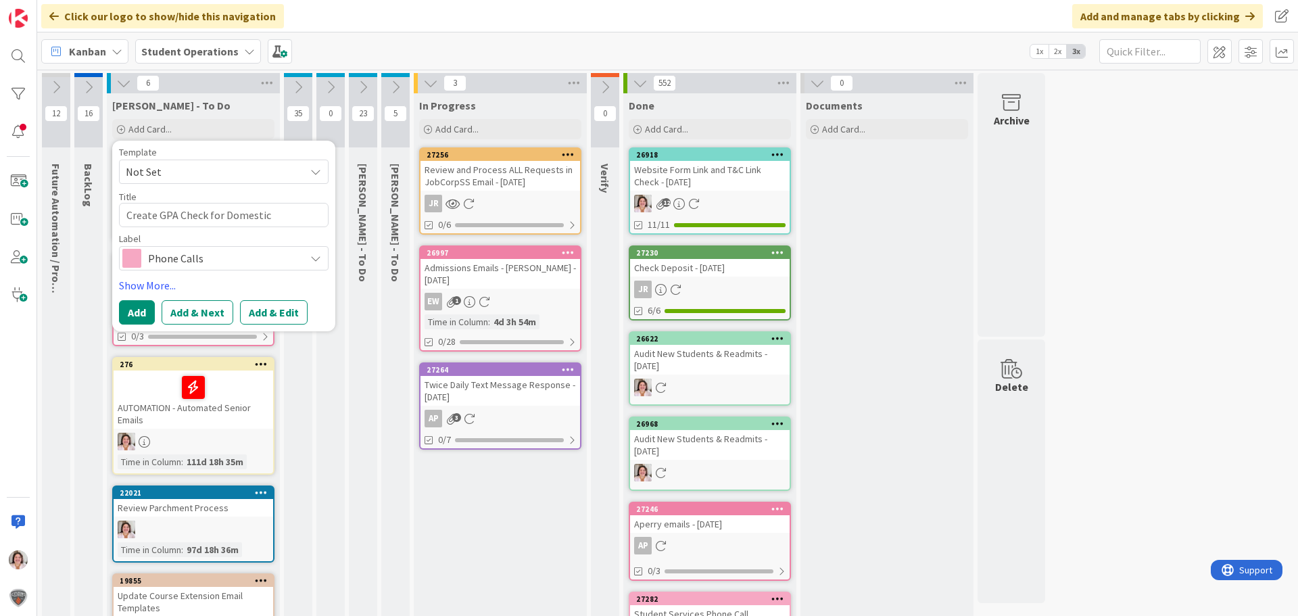
type textarea "Create GPA Check for Domestic Scholarship"
click at [199, 263] on span "Phone Calls" at bounding box center [223, 258] width 150 height 19
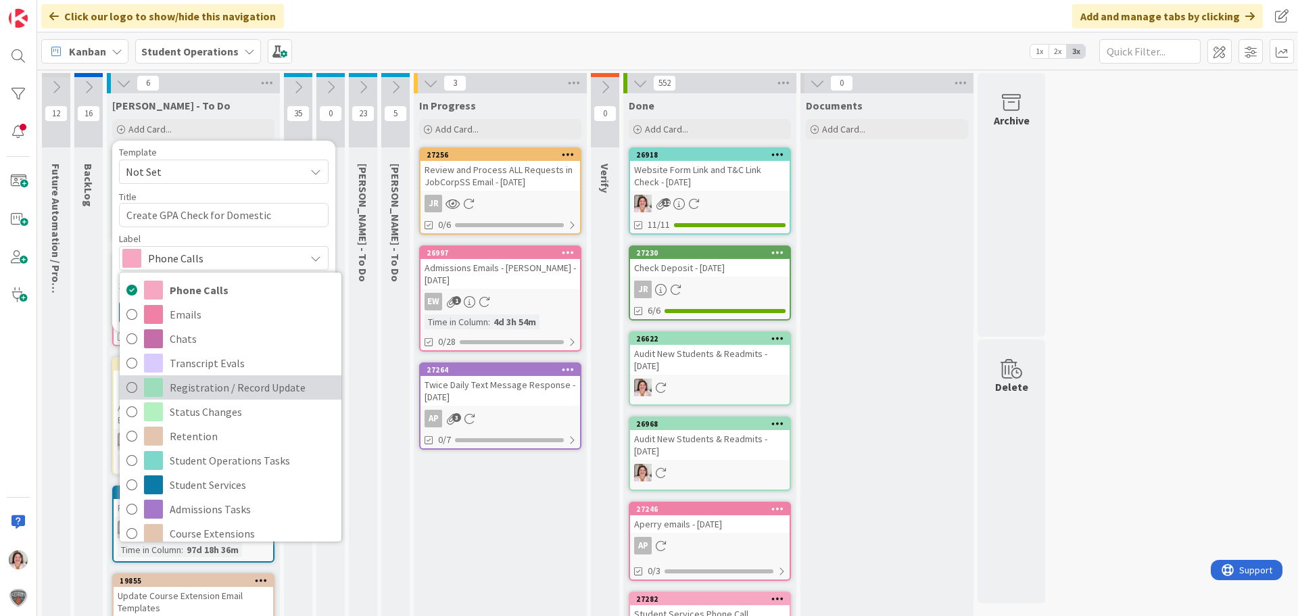
click at [221, 389] on span "Registration / Record Update" at bounding box center [252, 387] width 165 height 20
type textarea "x"
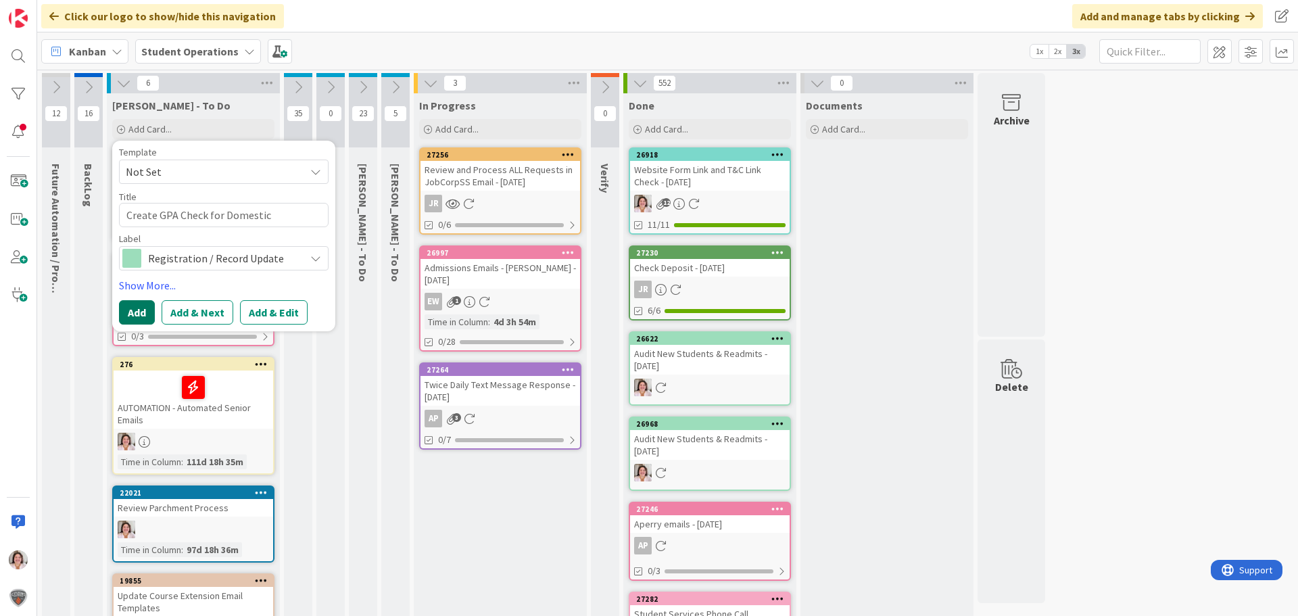
click at [137, 309] on button "Add" at bounding box center [137, 312] width 36 height 24
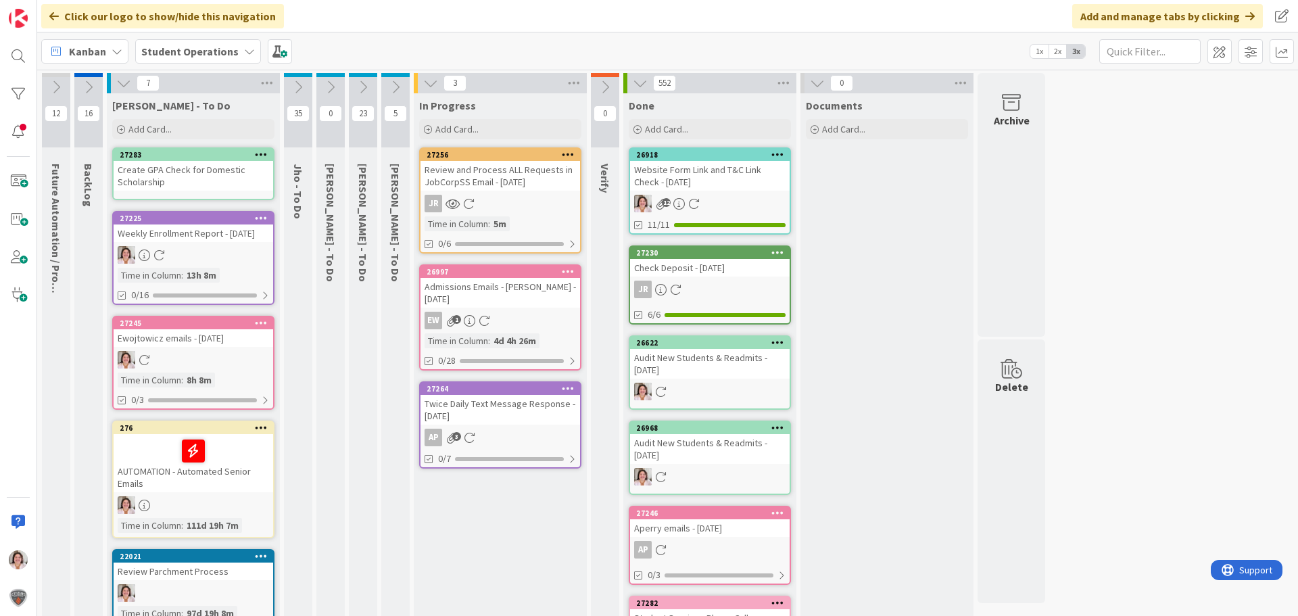
click at [260, 156] on icon at bounding box center [261, 153] width 13 height 9
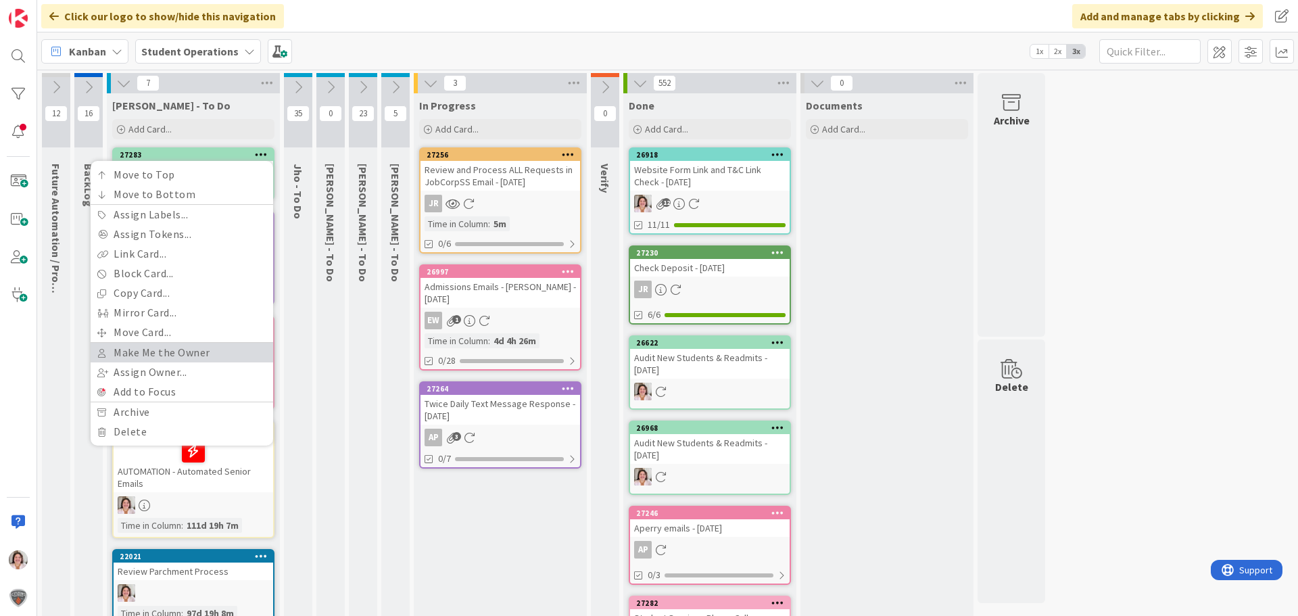
click at [166, 351] on link "Make Me the Owner" at bounding box center [182, 353] width 183 height 20
